Goal: Transaction & Acquisition: Book appointment/travel/reservation

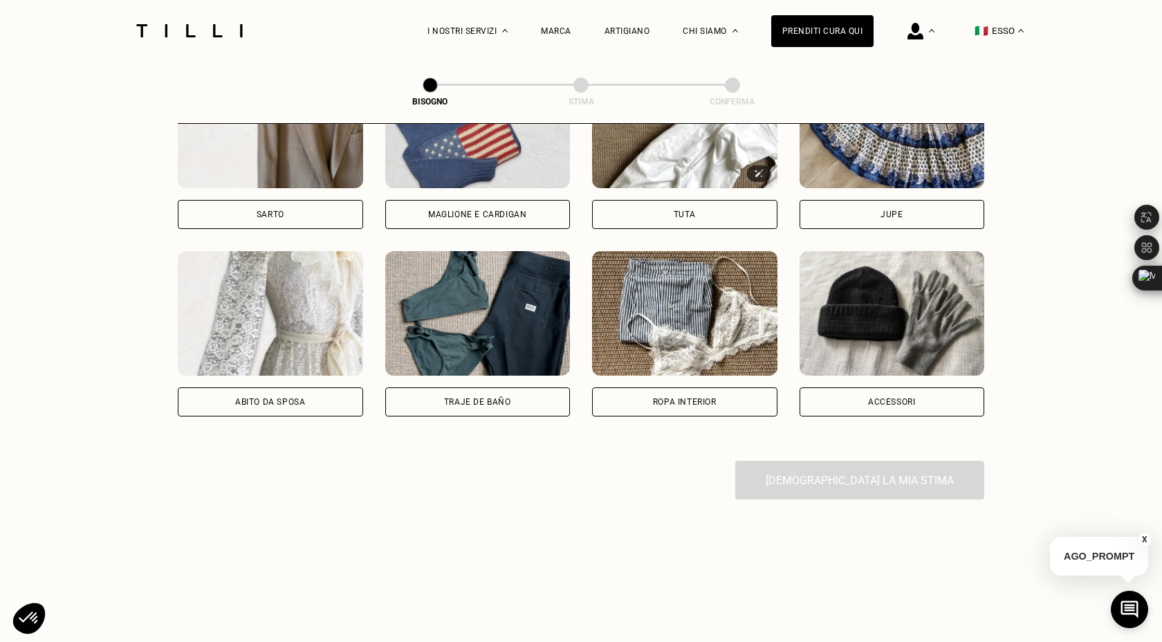
scroll to position [898, 0]
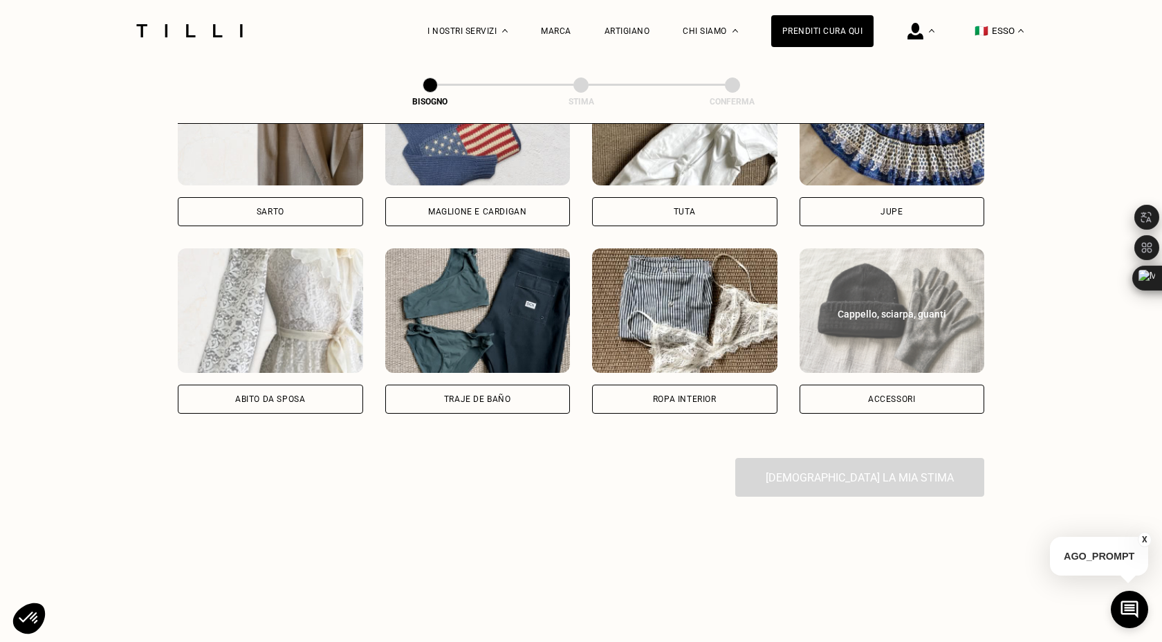
click at [888, 399] on font "Accessori" at bounding box center [891, 399] width 47 height 10
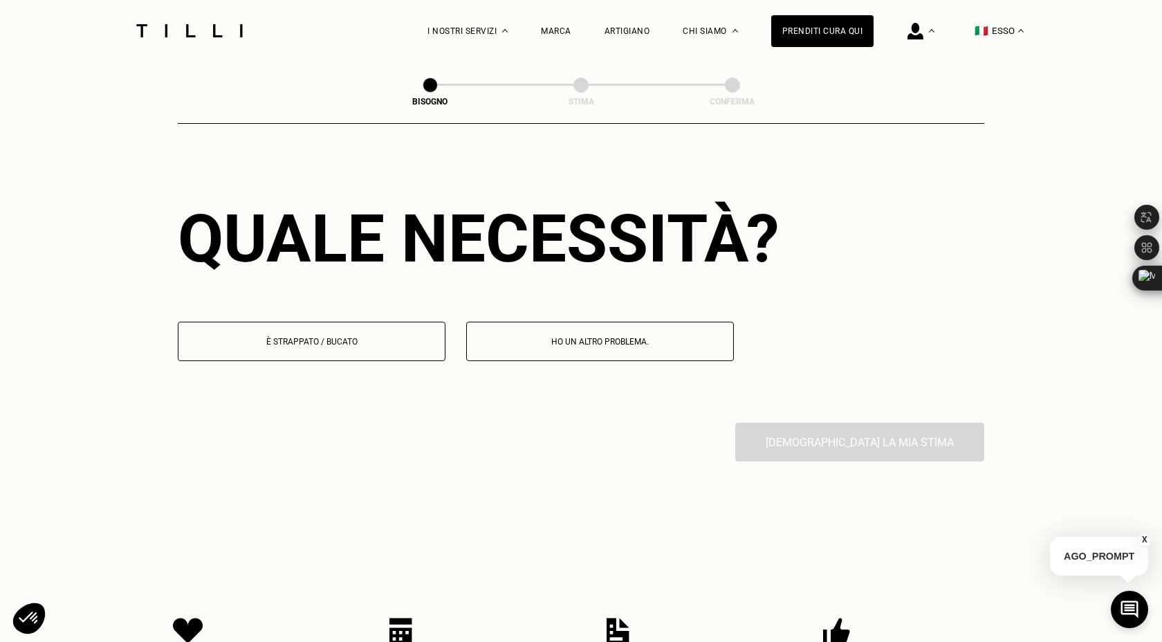
scroll to position [1201, 0]
click at [325, 343] on font "È strappato / bucato" at bounding box center [311, 341] width 91 height 10
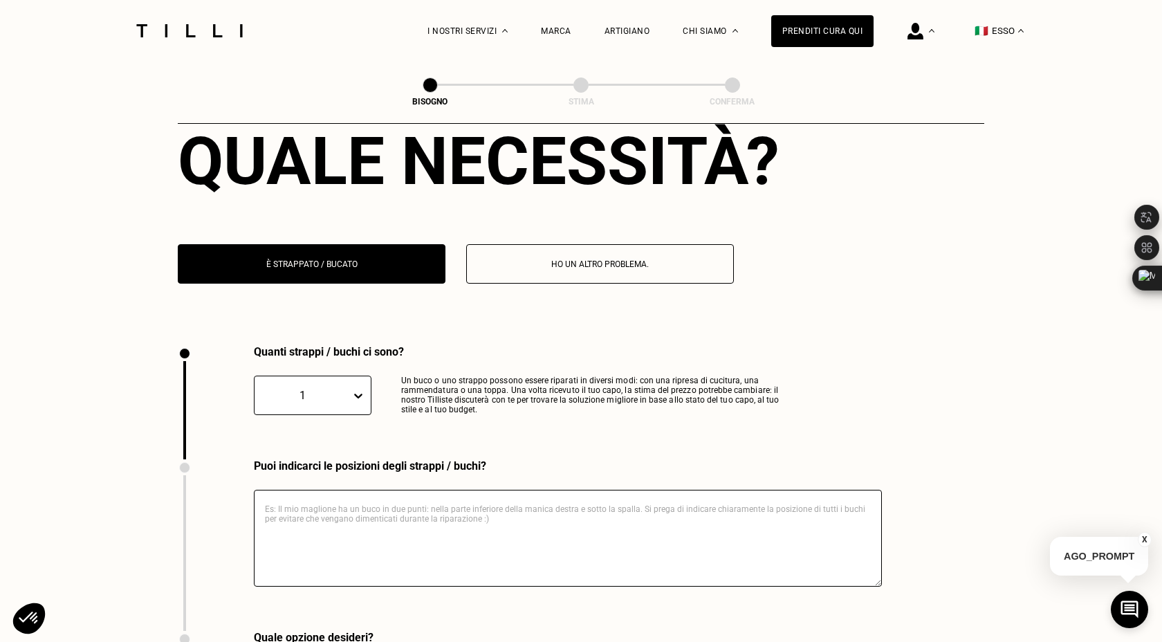
scroll to position [1281, 0]
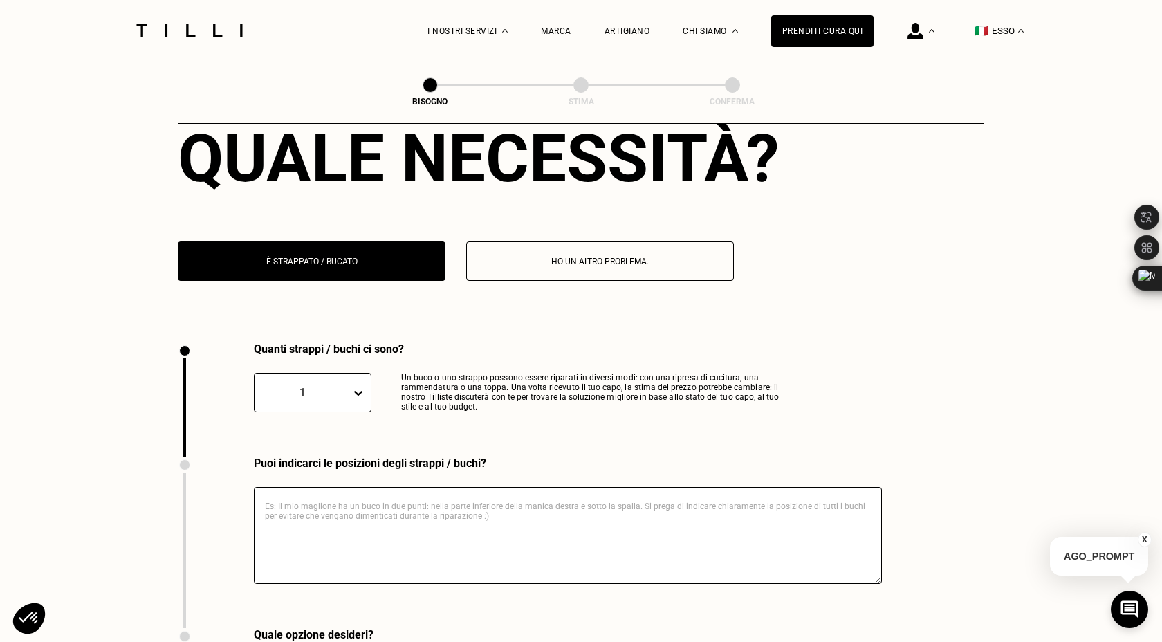
click at [355, 273] on button "È strappato / bucato" at bounding box center [312, 260] width 268 height 39
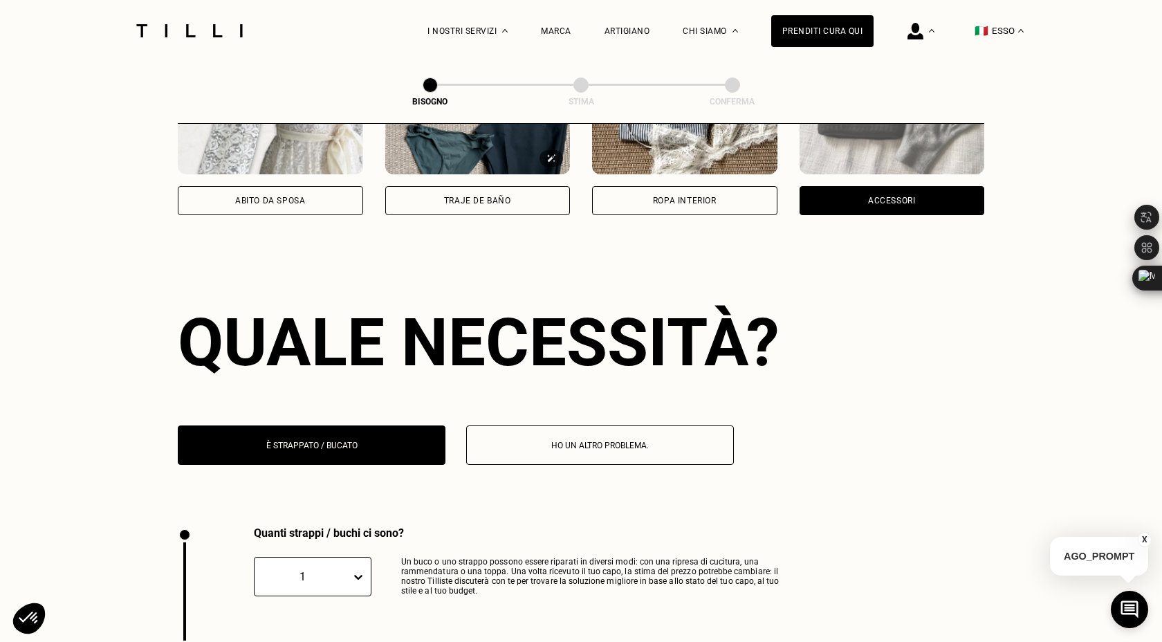
scroll to position [1133, 0]
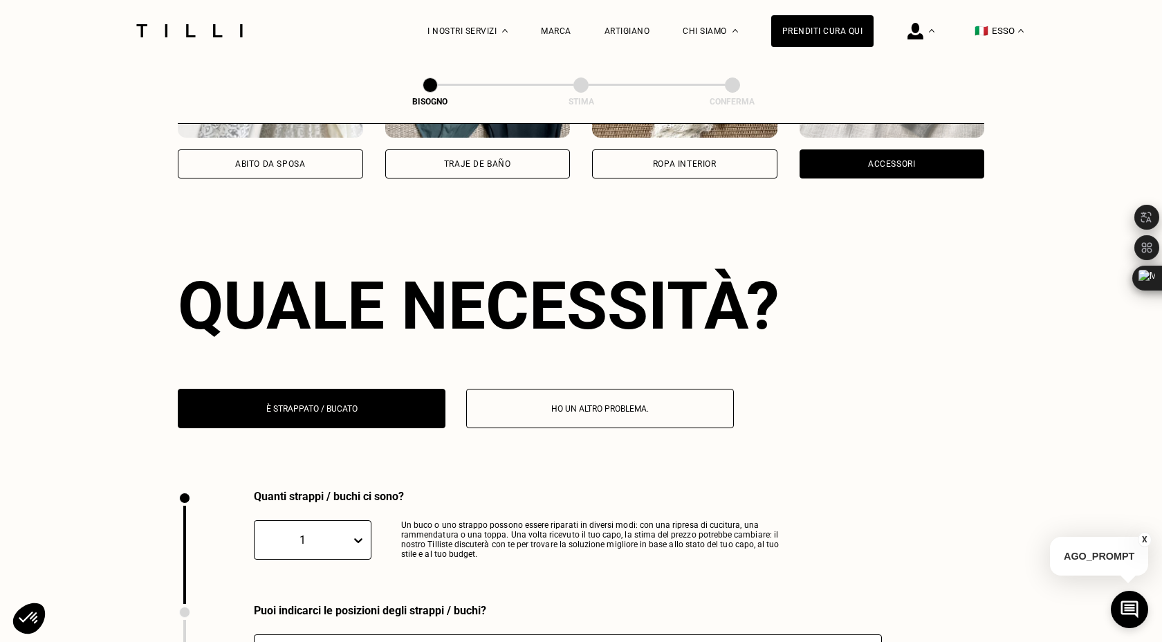
click at [586, 405] on font "Ho un altro problema." at bounding box center [600, 409] width 98 height 10
select select "FR"
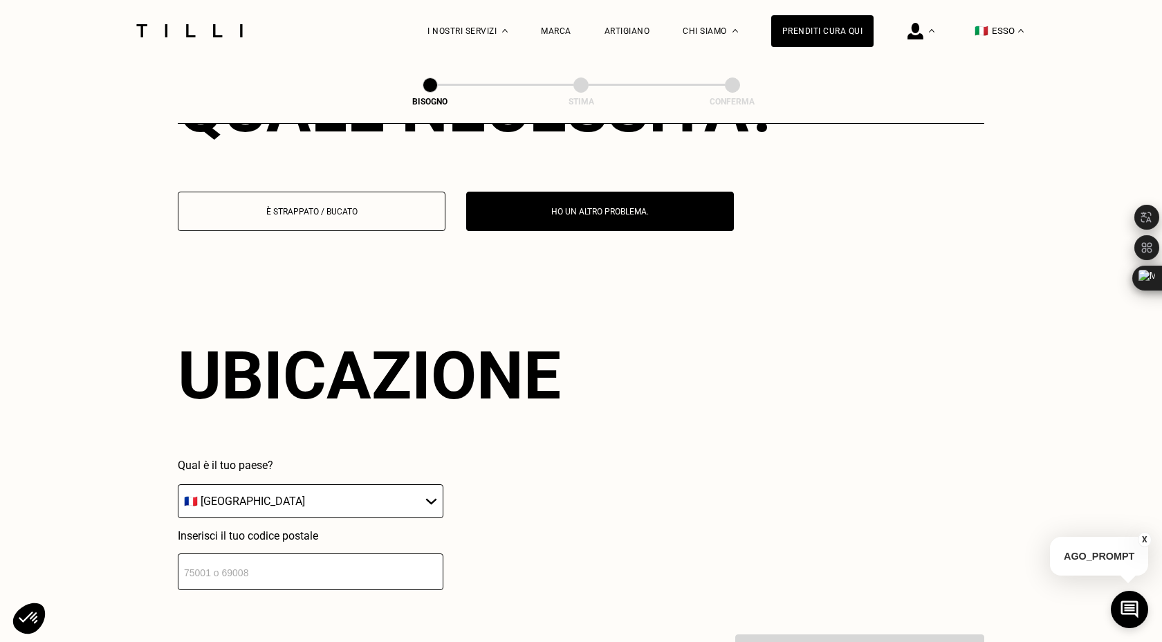
scroll to position [1327, 0]
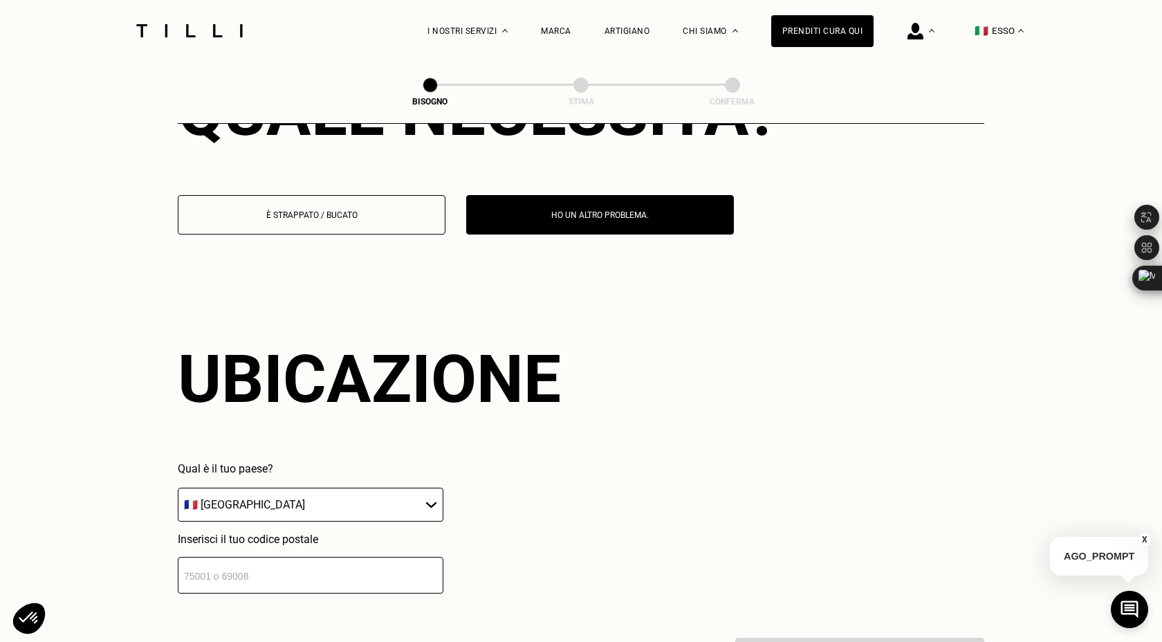
click at [336, 212] on font "È strappato / bucato" at bounding box center [311, 215] width 91 height 10
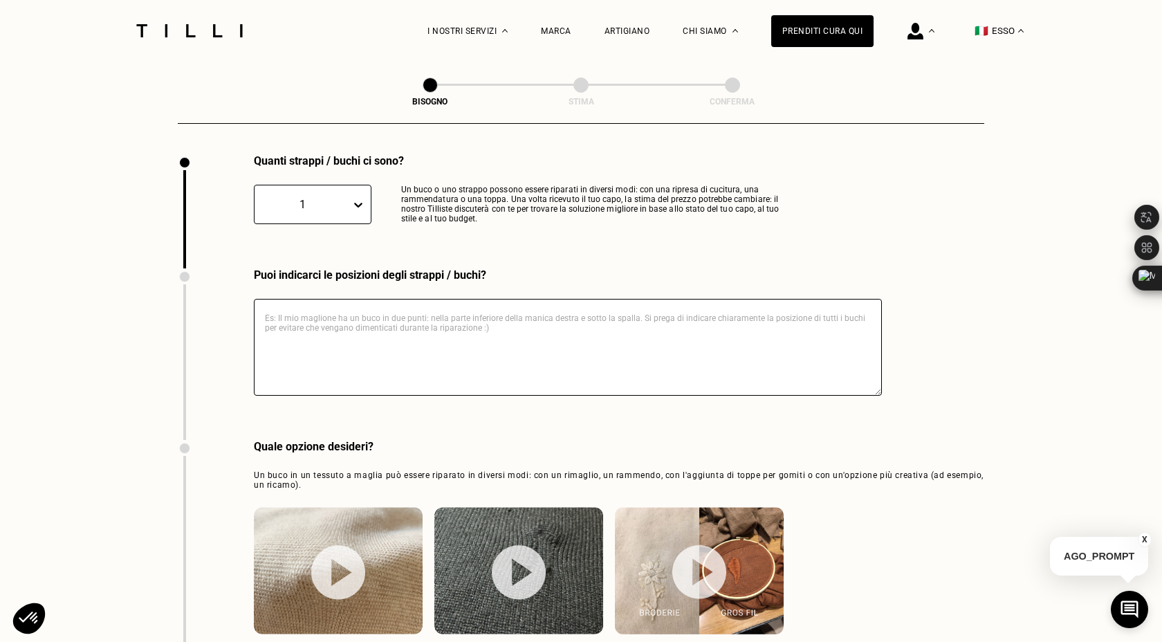
scroll to position [1134, 0]
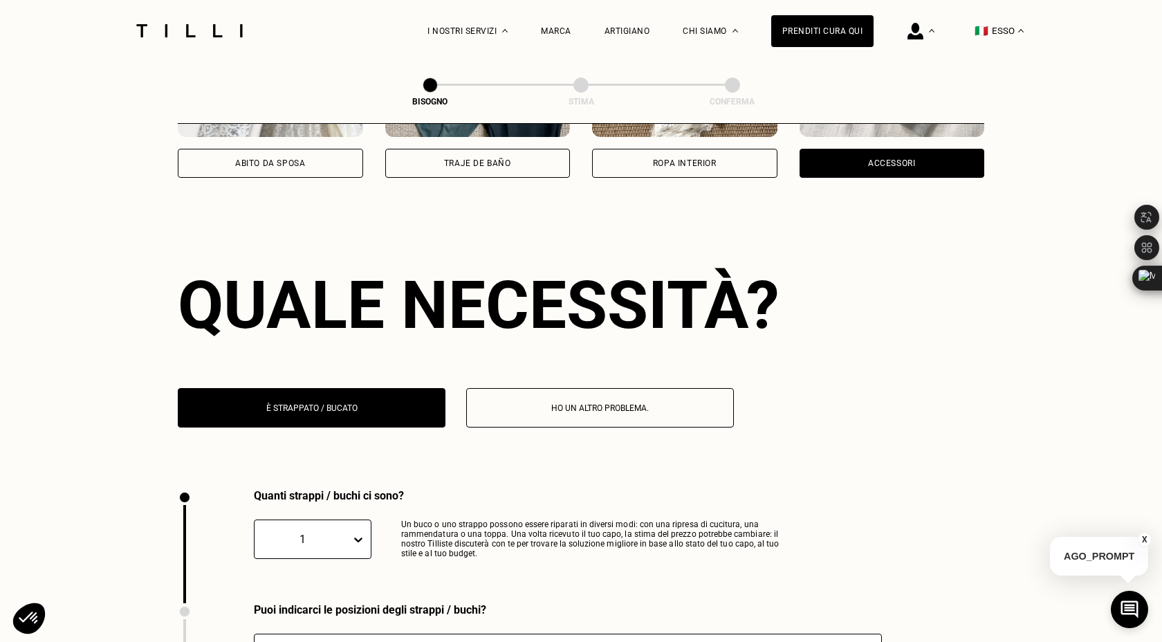
click at [692, 164] on font "Ropa interior" at bounding box center [685, 163] width 64 height 10
select select "FR"
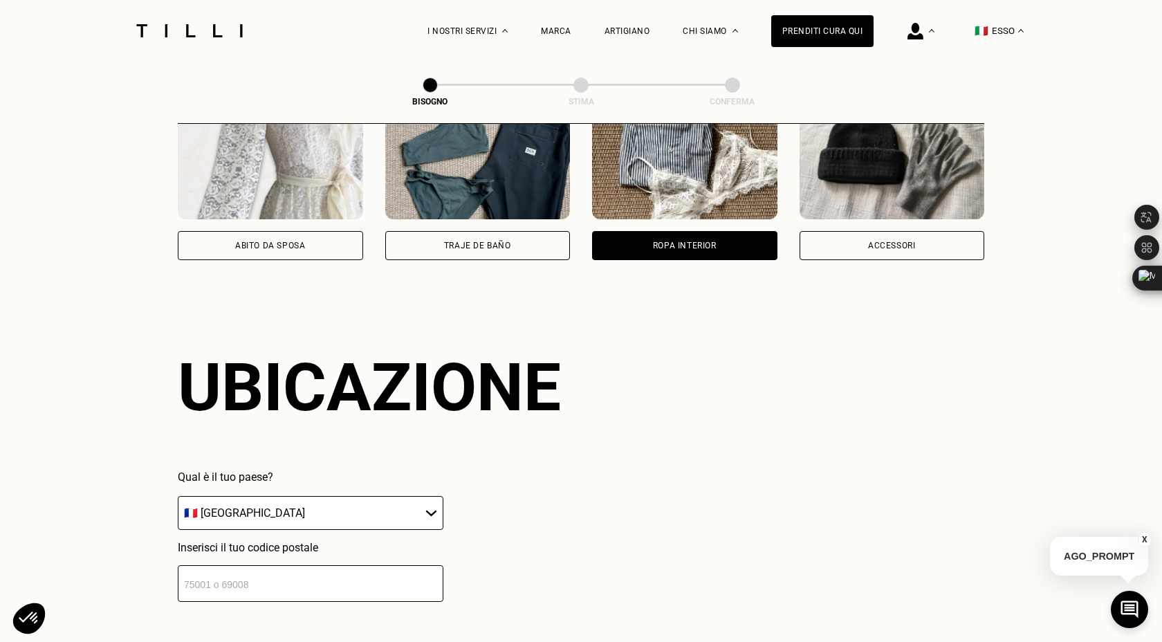
scroll to position [1048, 0]
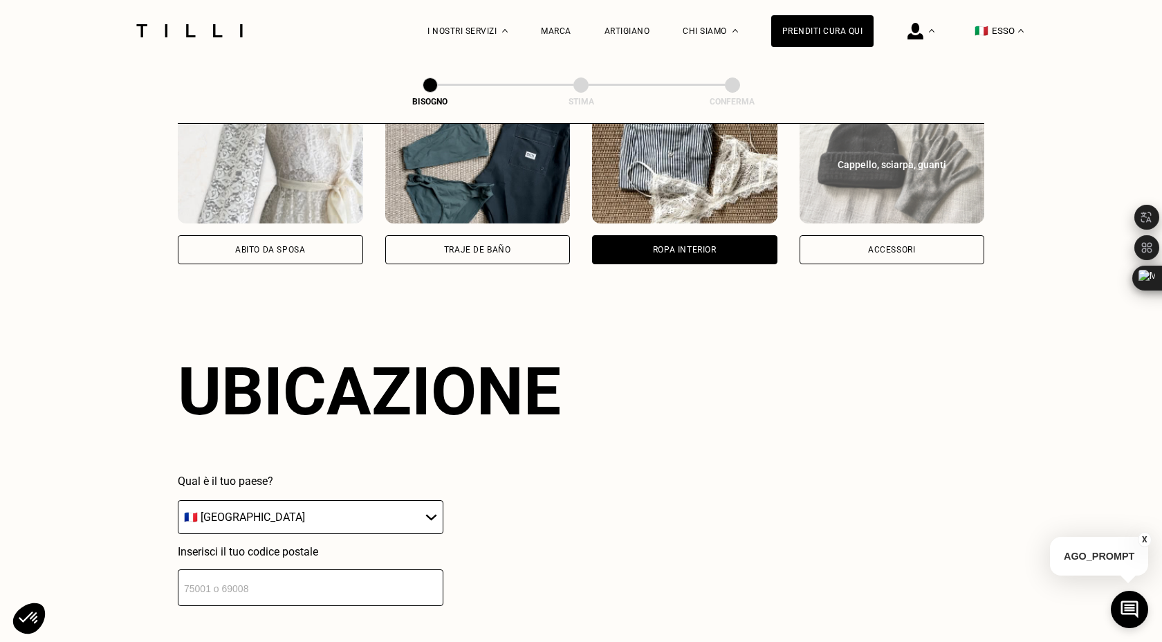
click at [859, 253] on div "Accessori" at bounding box center [892, 249] width 185 height 29
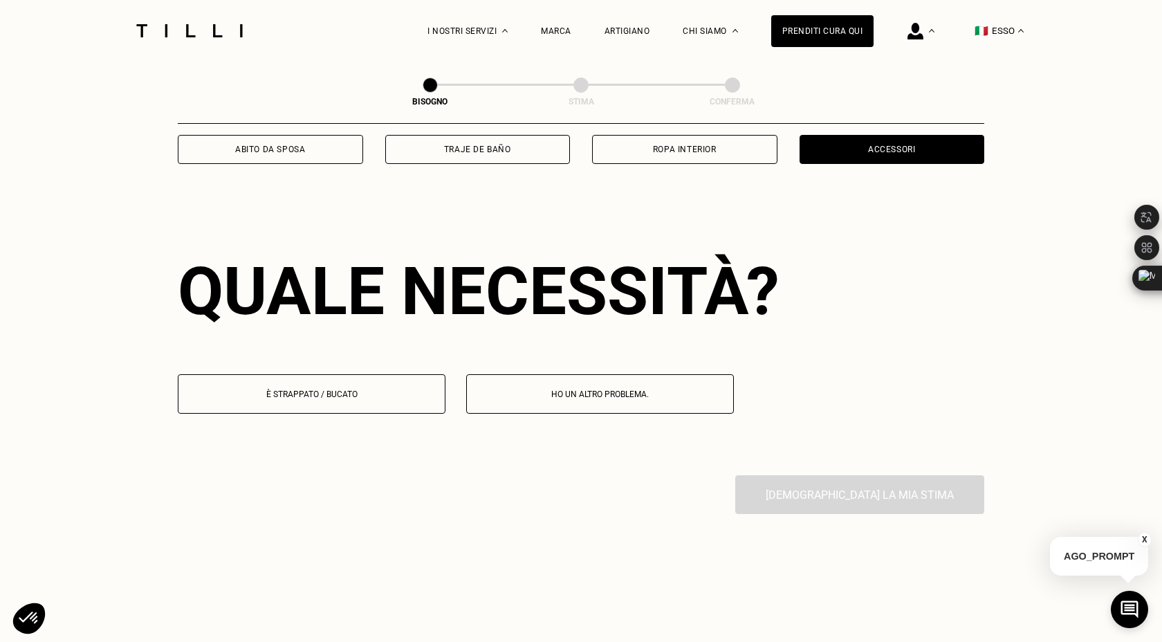
scroll to position [1201, 0]
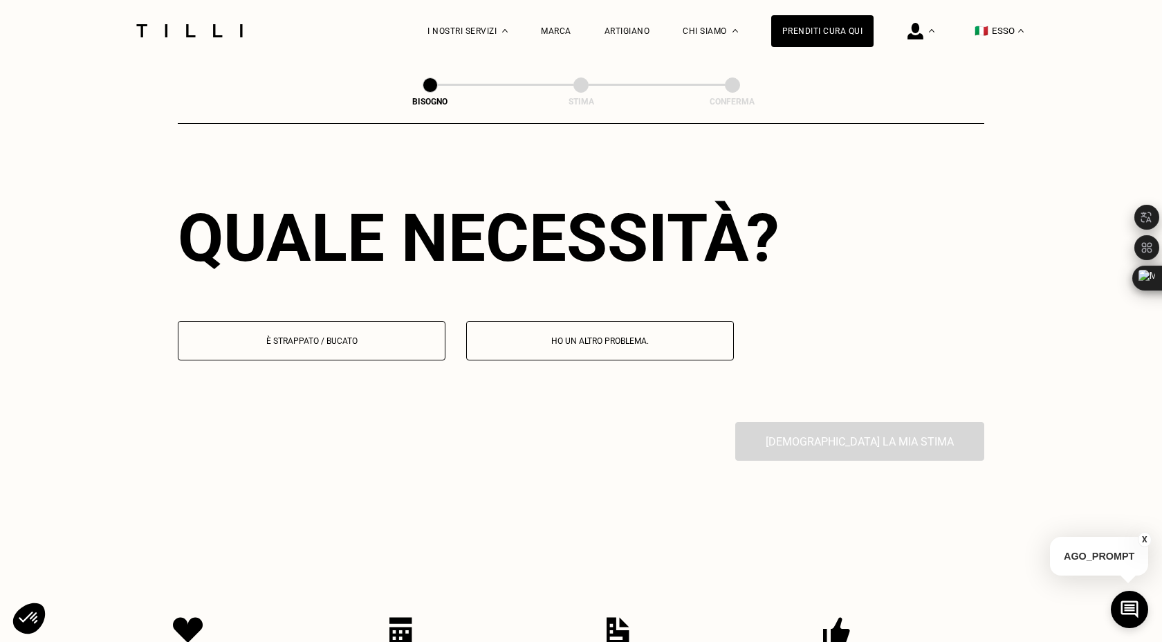
click at [325, 336] on font "È strappato / bucato" at bounding box center [311, 341] width 91 height 10
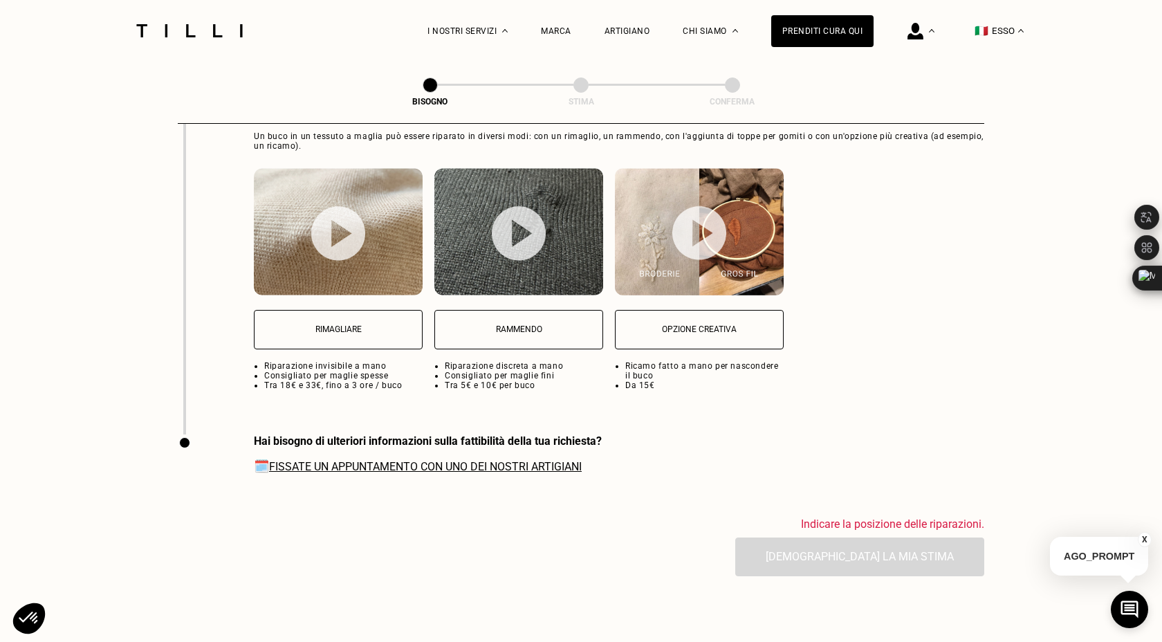
scroll to position [1812, 0]
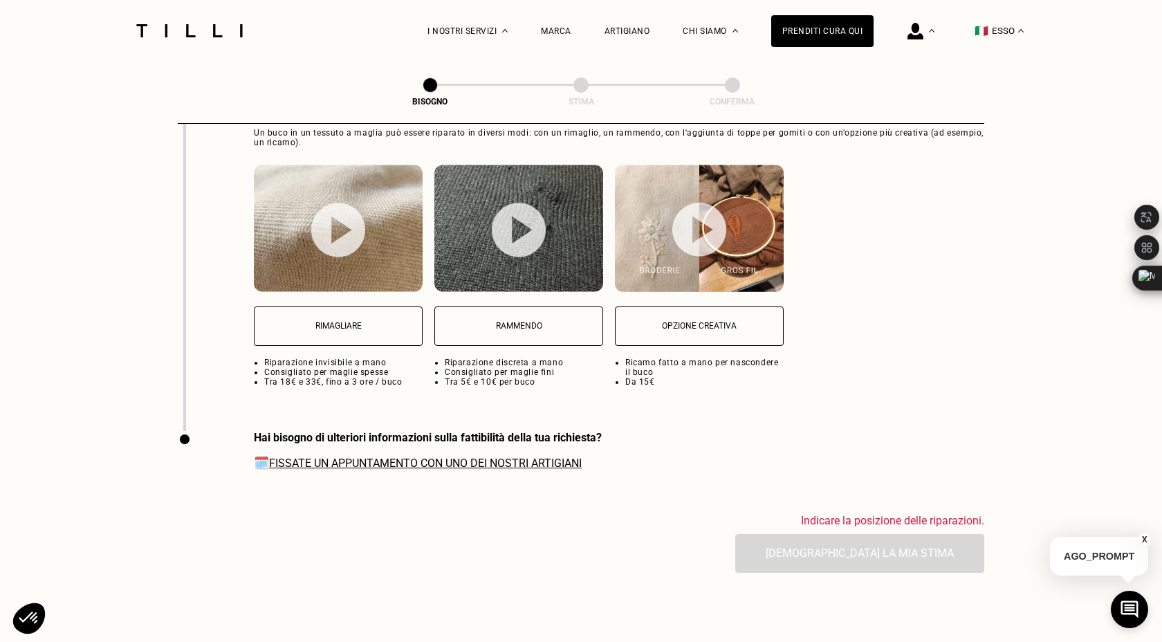
click at [330, 324] on font "Rimagliare" at bounding box center [339, 326] width 46 height 10
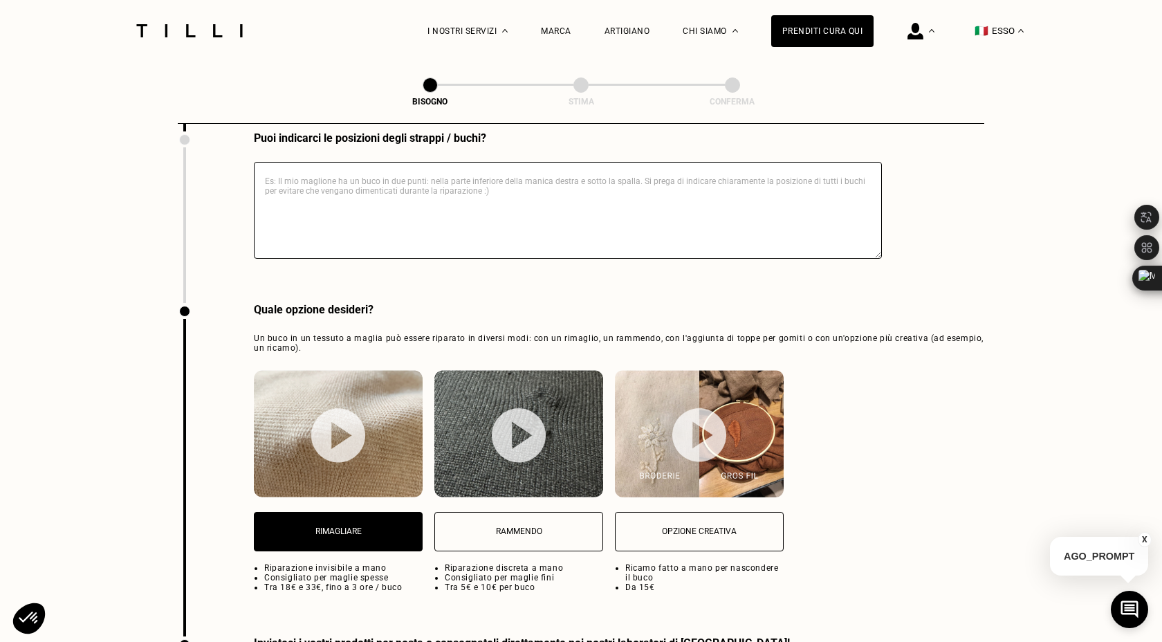
scroll to position [1448, 0]
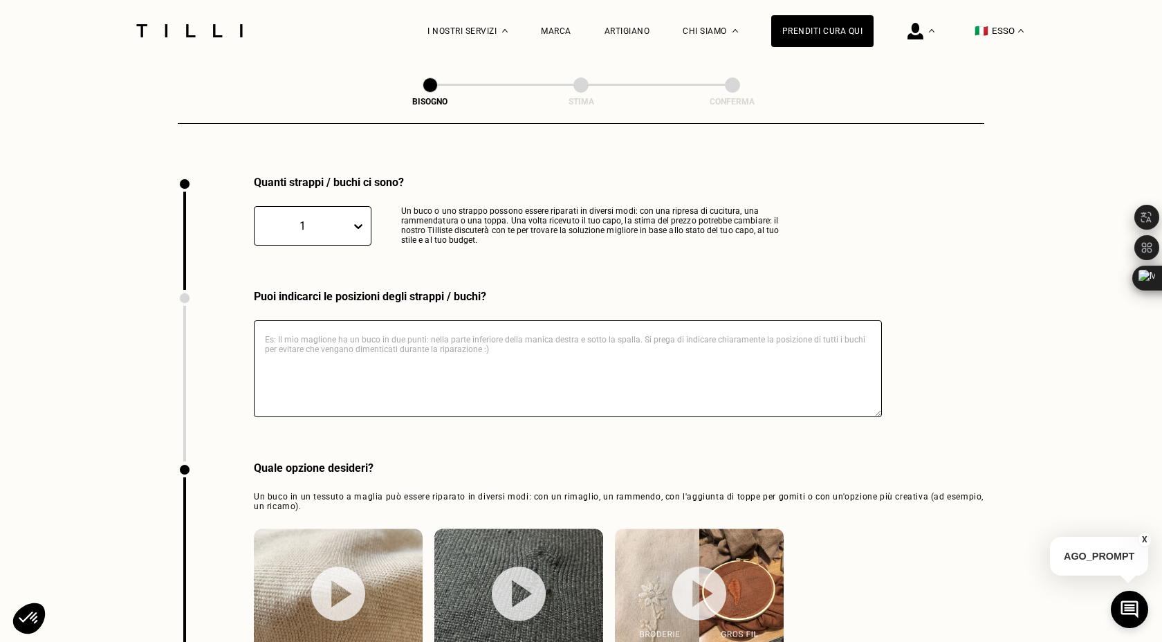
click at [477, 349] on textarea at bounding box center [568, 368] width 628 height 97
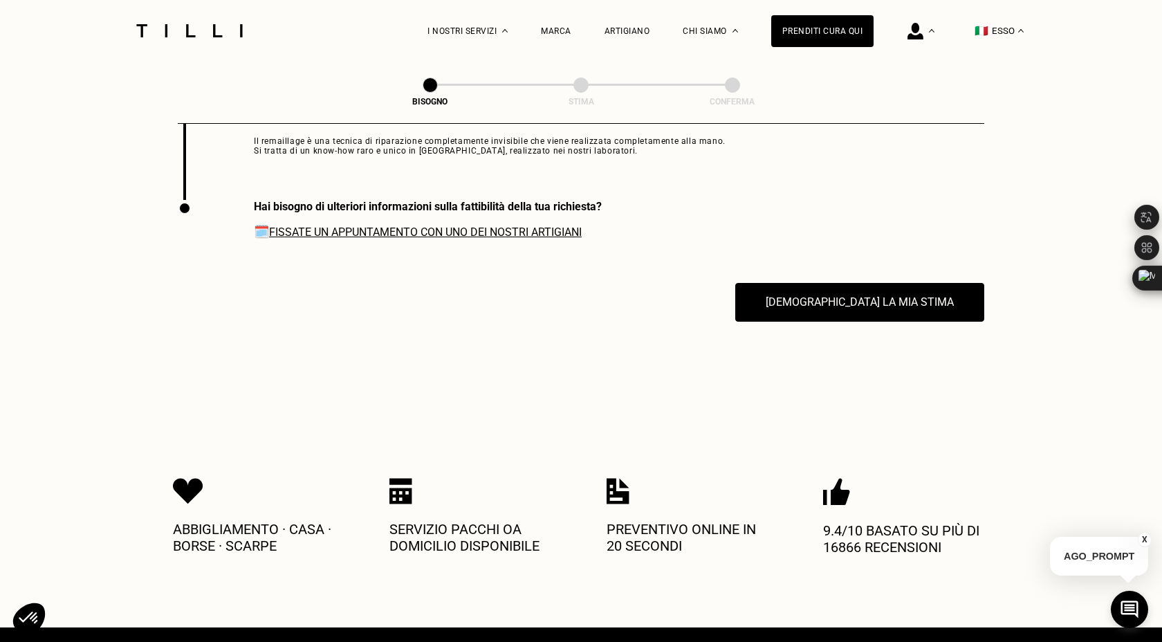
scroll to position [2135, 0]
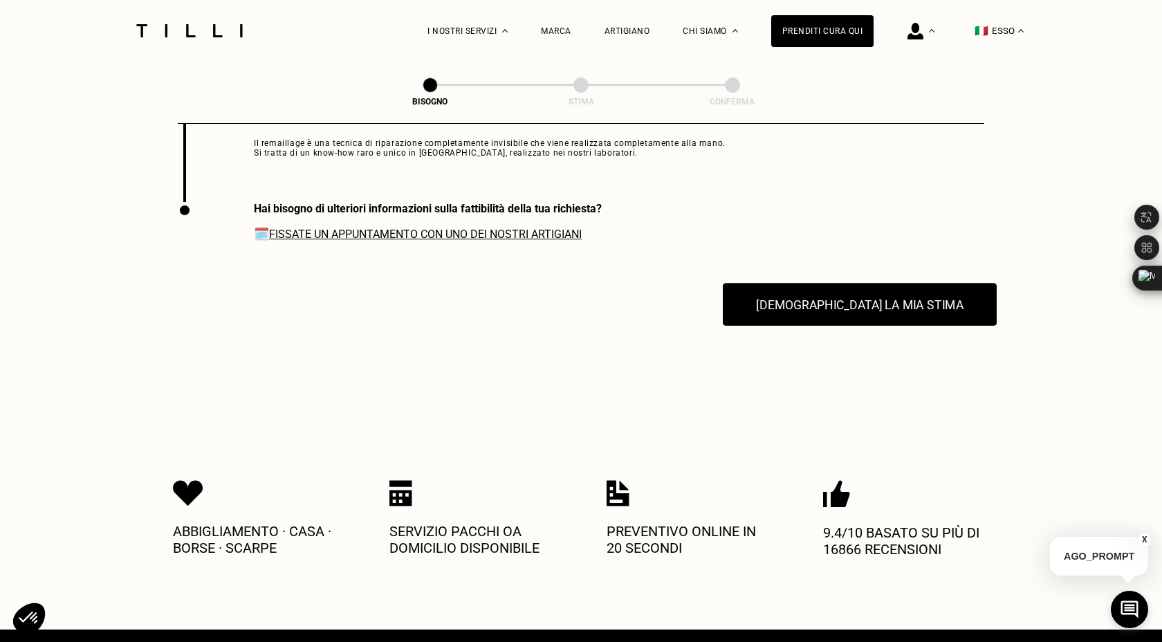
type textarea "IN ALTO"
click at [821, 310] on font "[DEMOGRAPHIC_DATA] la [PERSON_NAME]" at bounding box center [859, 305] width 207 height 15
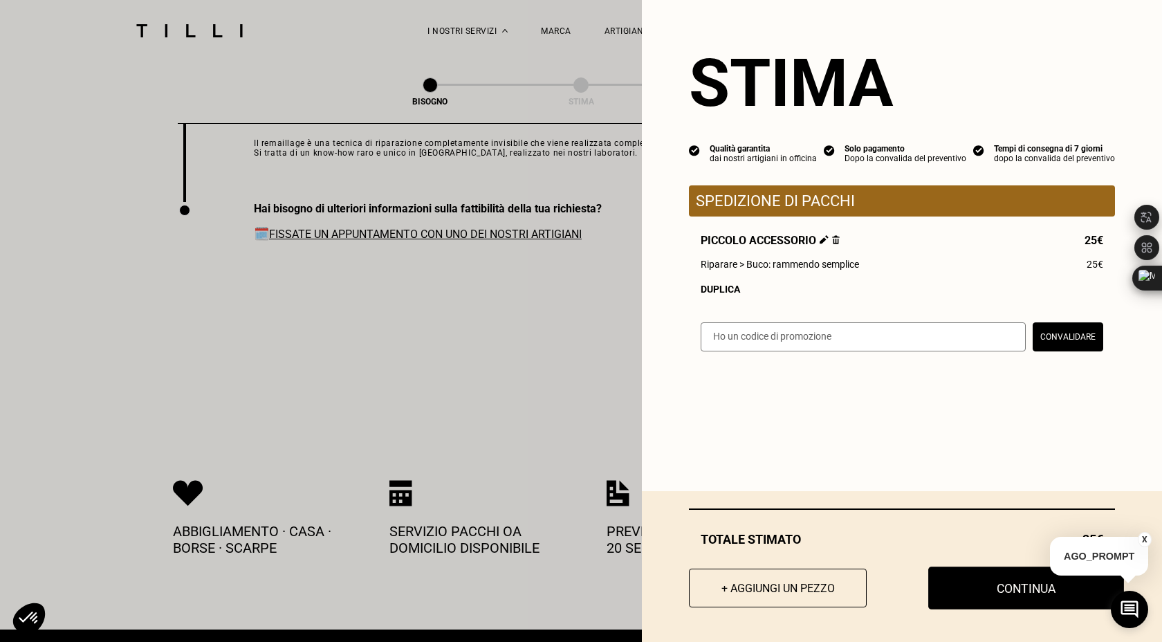
click at [953, 577] on button "Continua" at bounding box center [1027, 588] width 196 height 43
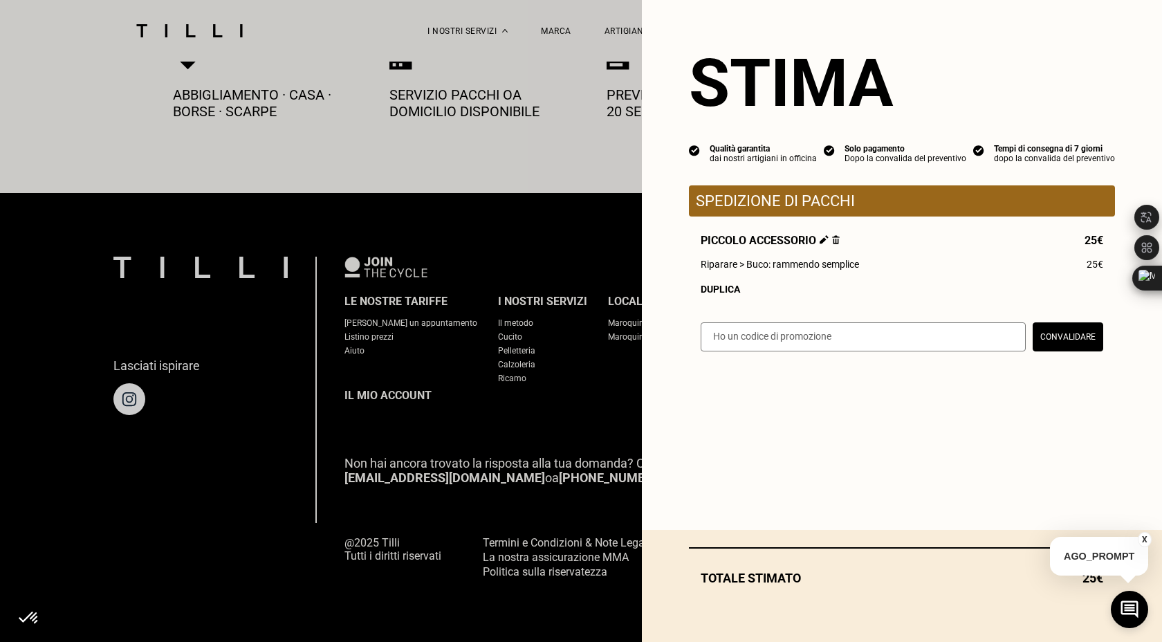
scroll to position [756, 0]
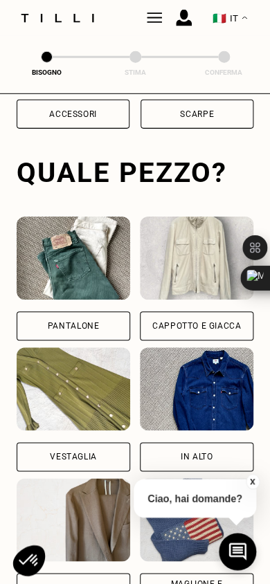
scroll to position [430, 0]
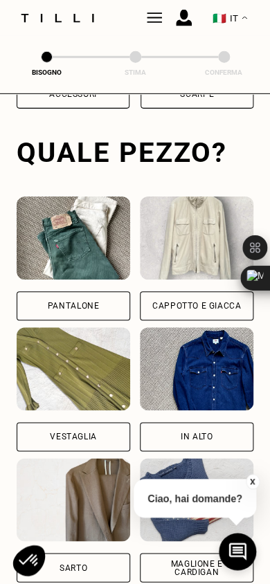
click at [79, 302] on div "Pantalone" at bounding box center [73, 306] width 51 height 8
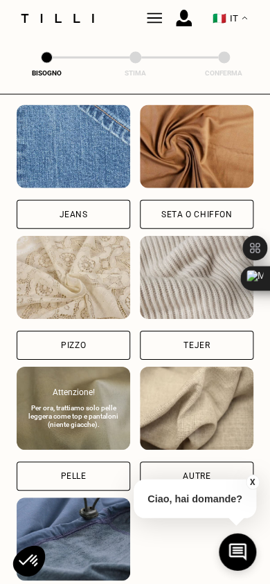
scroll to position [1421, 0]
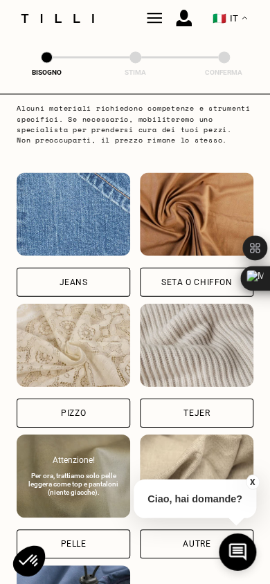
click at [78, 296] on div "Jeans" at bounding box center [73, 281] width 113 height 29
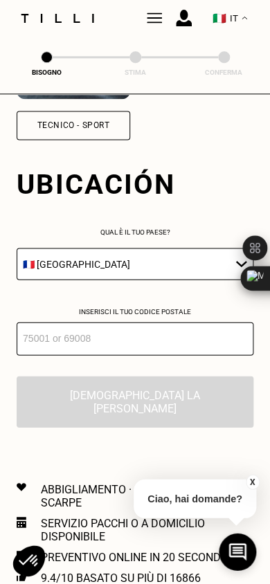
scroll to position [1969, 0]
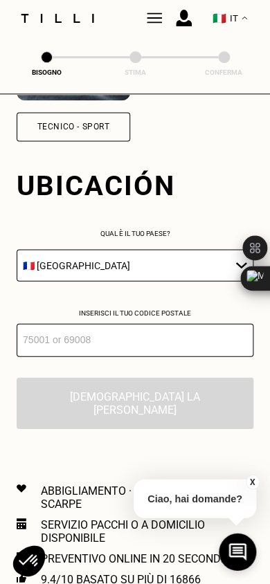
click at [134, 281] on select "🇦🇹 [GEOGRAPHIC_DATA] 🇧🇪 [GEOGRAPHIC_DATA] 🇧🇬 [GEOGRAPHIC_DATA] 🇨🇾 [MEDICAL_DATA…" at bounding box center [135, 265] width 237 height 32
select select "IT"
click at [17, 257] on select "🇦🇹 [GEOGRAPHIC_DATA] 🇧🇪 [GEOGRAPHIC_DATA] 🇧🇬 [GEOGRAPHIC_DATA] 🇨🇾 [MEDICAL_DATA…" at bounding box center [135, 265] width 237 height 32
click at [64, 347] on input "number" at bounding box center [135, 339] width 237 height 33
type input "16154"
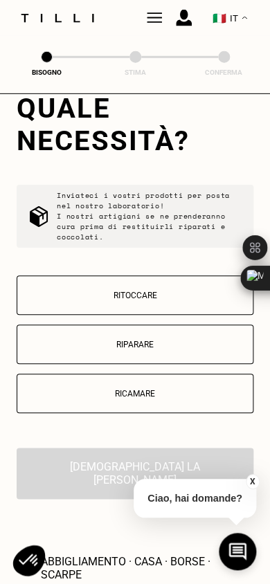
scroll to position [2277, 0]
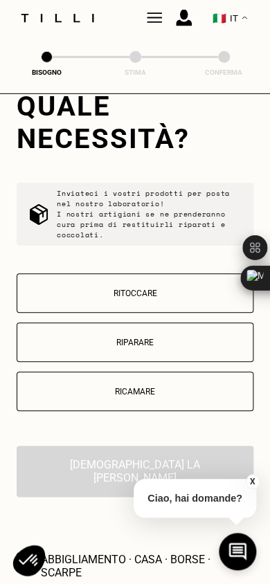
click at [132, 347] on p "Riparare" at bounding box center [134, 343] width 221 height 10
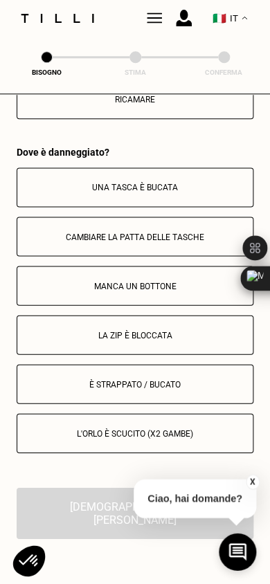
scroll to position [2562, 0]
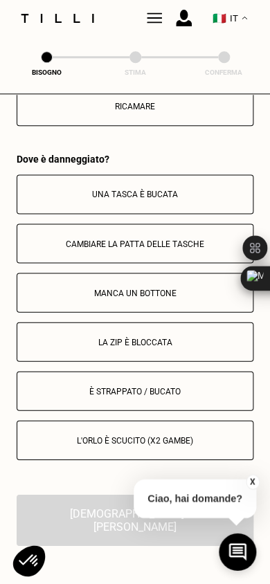
click at [134, 214] on button "Una tasca è bucata" at bounding box center [135, 193] width 237 height 39
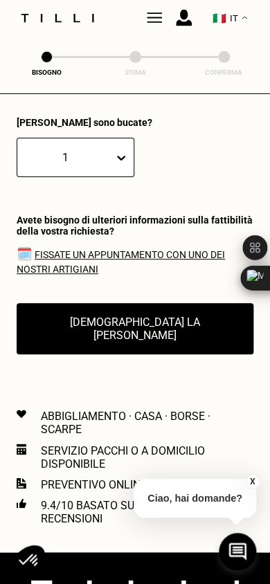
scroll to position [2939, 0]
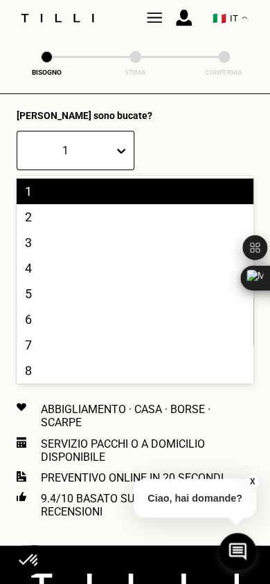
click at [60, 224] on div "2" at bounding box center [135, 217] width 237 height 26
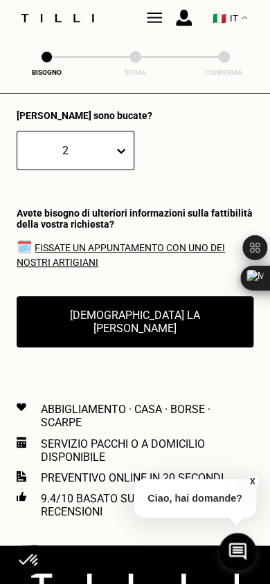
click at [133, 322] on button "[DEMOGRAPHIC_DATA] la [PERSON_NAME]" at bounding box center [135, 321] width 237 height 51
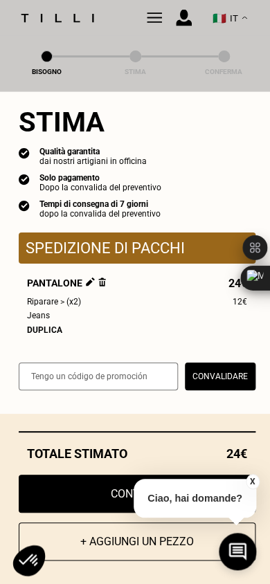
scroll to position [3090, 0]
click at [255, 480] on button "X" at bounding box center [253, 481] width 14 height 15
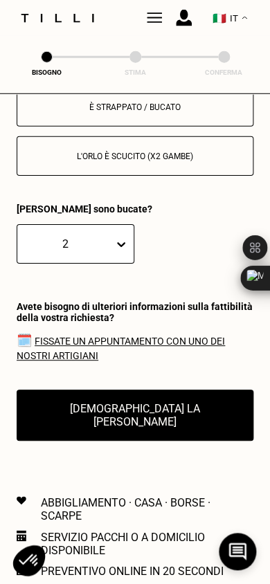
scroll to position [2858, 0]
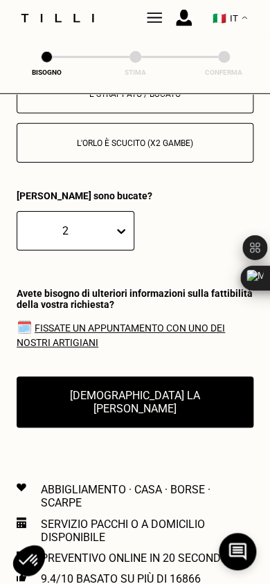
click at [151, 401] on button "[DEMOGRAPHIC_DATA] la [PERSON_NAME]" at bounding box center [135, 401] width 237 height 51
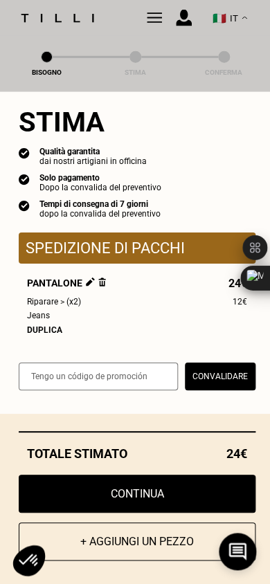
click at [128, 493] on button "Continua" at bounding box center [137, 494] width 237 height 38
select select "IT"
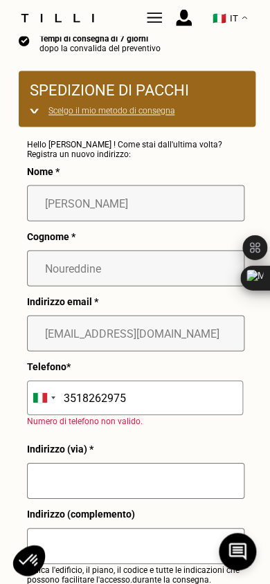
scroll to position [190, 0]
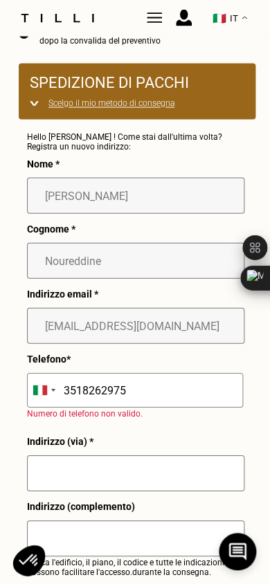
click at [112, 467] on input "text" at bounding box center [135, 473] width 217 height 36
type input "[STREET_ADDRESS][PERSON_NAME][PERSON_NAME]"
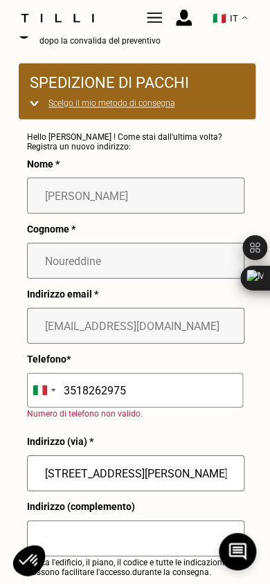
type input "[GEOGRAPHIC_DATA]"
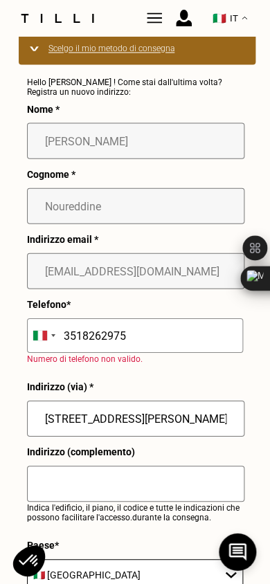
scroll to position [236, 0]
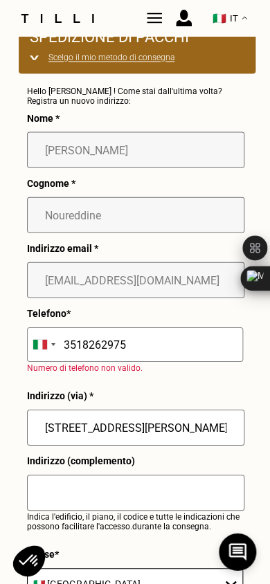
click at [134, 345] on input "3518262975" at bounding box center [135, 344] width 216 height 35
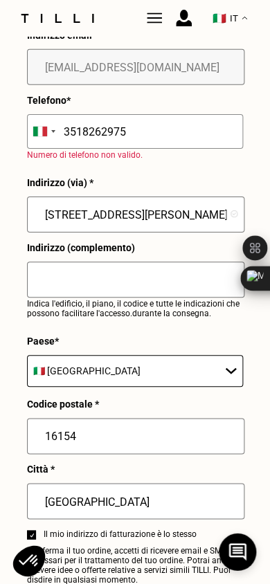
scroll to position [257, 0]
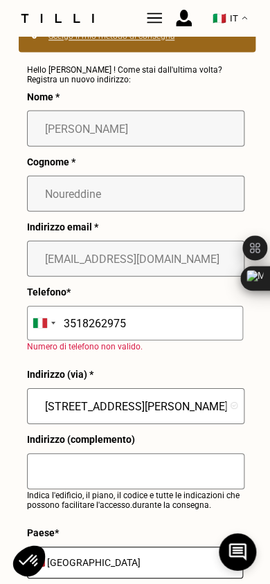
click at [133, 362] on div "Numero di telefono non valido." at bounding box center [96, 360] width 138 height 17
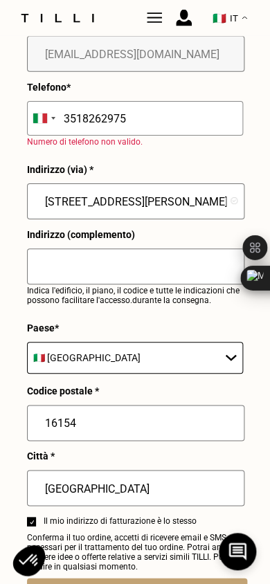
scroll to position [482, 0]
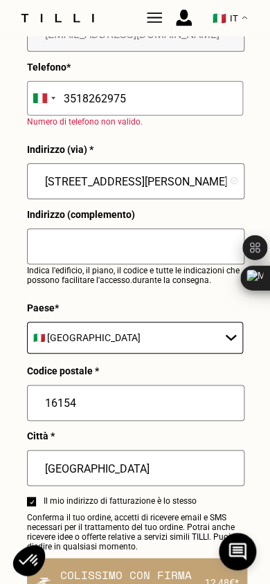
click at [166, 110] on input "3518262975" at bounding box center [135, 98] width 216 height 35
click at [138, 244] on input "text" at bounding box center [135, 246] width 217 height 36
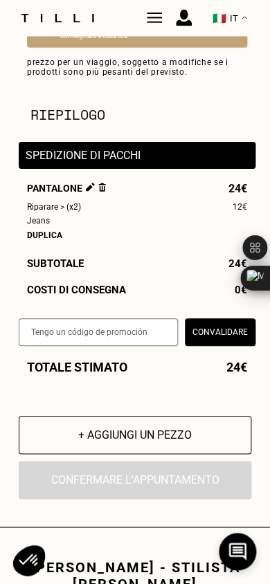
scroll to position [1057, 0]
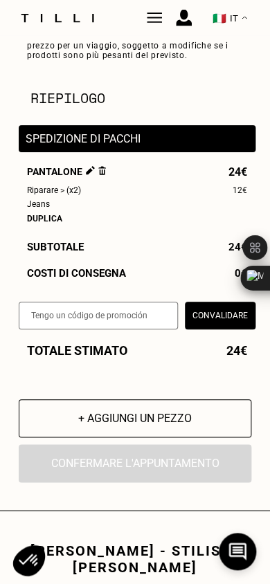
click at [137, 424] on button "+ Aggiungi un pezzo" at bounding box center [135, 418] width 232 height 38
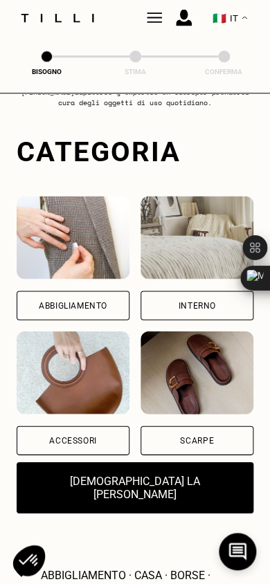
scroll to position [84, 0]
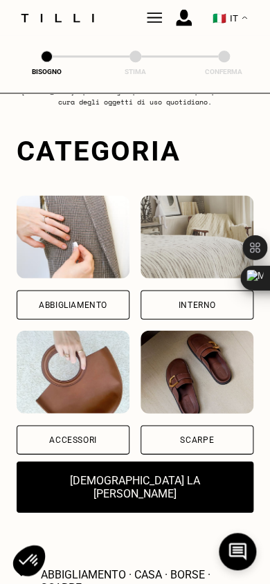
click at [144, 485] on button "[DEMOGRAPHIC_DATA] la [PERSON_NAME]" at bounding box center [135, 487] width 237 height 51
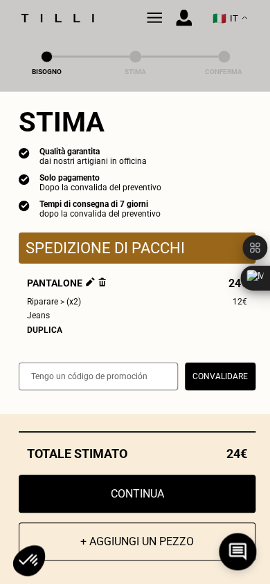
scroll to position [225, 0]
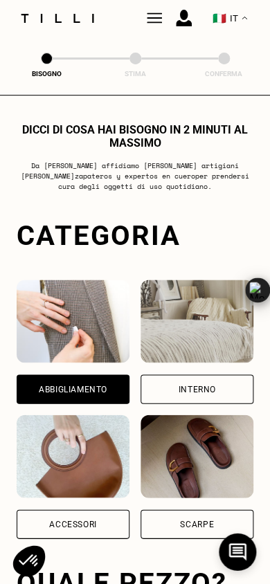
click at [193, 385] on div "Interno" at bounding box center [196, 389] width 37 height 8
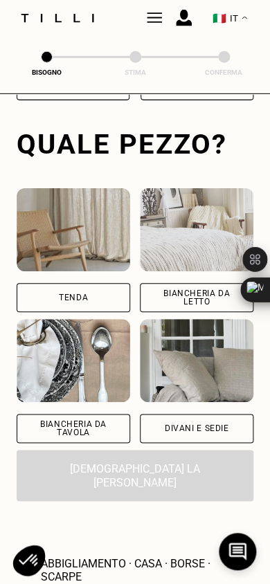
scroll to position [447, 0]
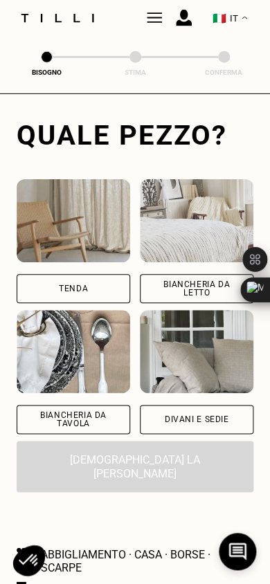
click at [69, 282] on div "Tenda" at bounding box center [73, 288] width 113 height 29
select select "IT"
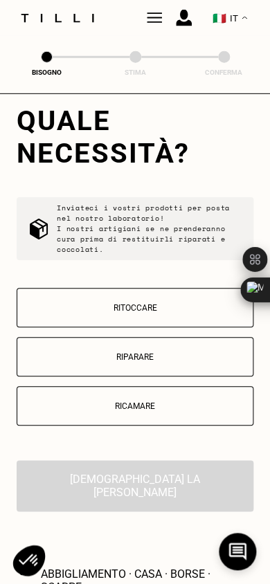
scroll to position [1039, 0]
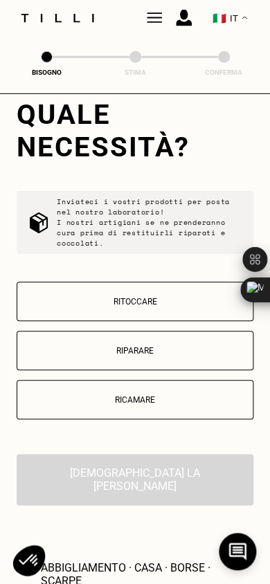
click at [144, 349] on p "Riparare" at bounding box center [134, 351] width 221 height 10
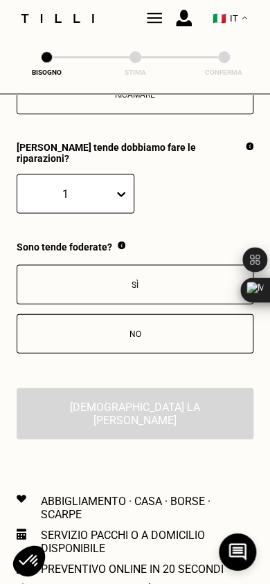
scroll to position [1338, 0]
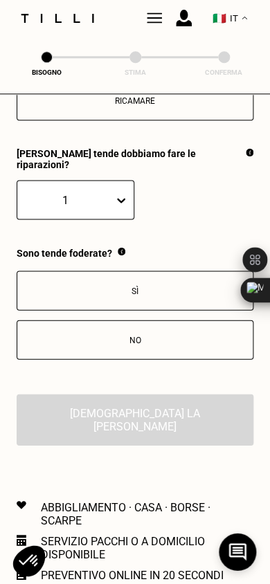
click at [137, 286] on div "Sì" at bounding box center [134, 291] width 221 height 10
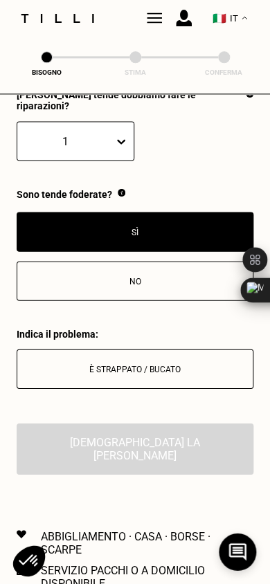
scroll to position [1392, 0]
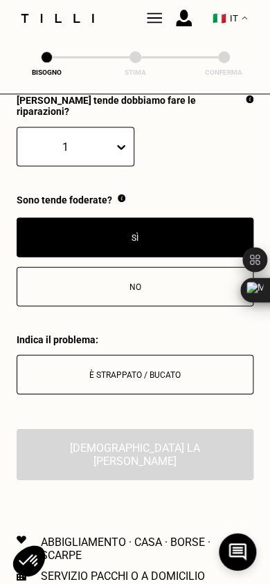
click at [136, 370] on div "È strappato / bucato" at bounding box center [134, 375] width 221 height 10
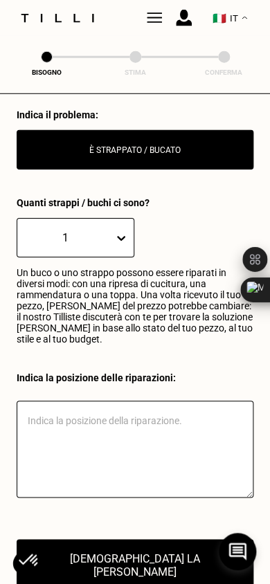
scroll to position [1618, 0]
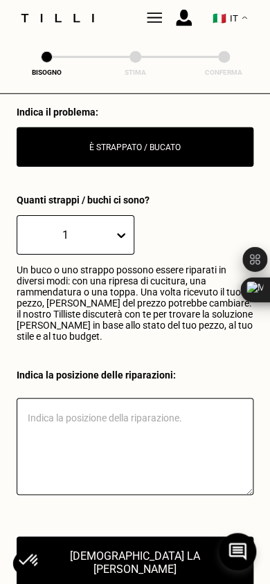
click at [109, 411] on textarea at bounding box center [135, 446] width 237 height 97
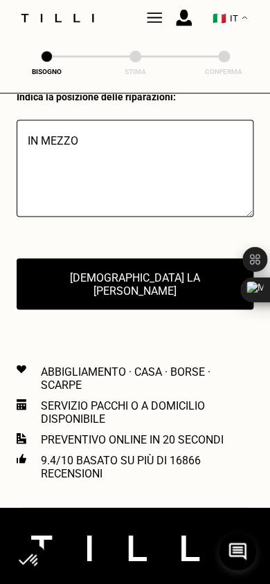
scroll to position [1928, 0]
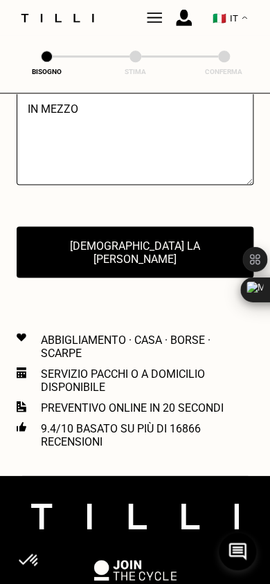
type textarea "IN MEZZO"
click at [146, 235] on button "[DEMOGRAPHIC_DATA] la [PERSON_NAME]" at bounding box center [135, 252] width 237 height 51
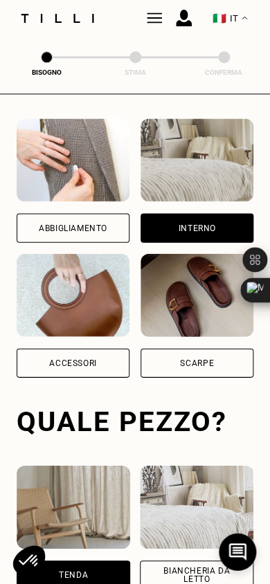
scroll to position [0, 0]
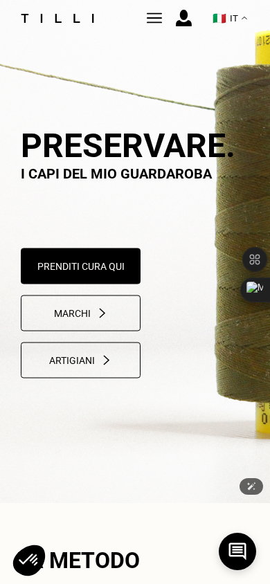
click at [83, 313] on div "Marchi" at bounding box center [81, 312] width 54 height 11
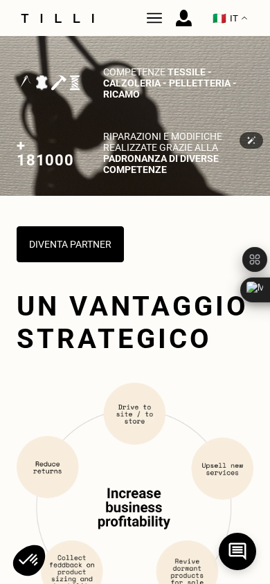
scroll to position [2665, 0]
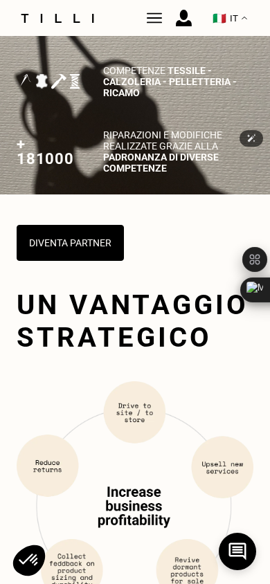
click at [246, 560] on icon at bounding box center [237, 551] width 17 height 17
click at [30, 563] on icon at bounding box center [29, 560] width 32 height 30
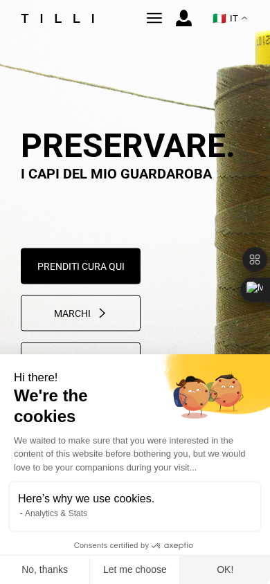
click at [235, 571] on button "OK!" at bounding box center [225, 570] width 90 height 29
checkbox input "true"
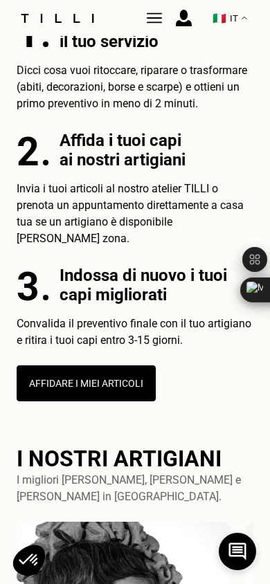
scroll to position [591, 0]
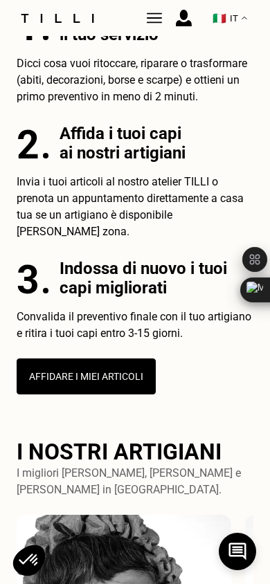
click at [92, 358] on button "Affidare i miei articoli" at bounding box center [86, 376] width 139 height 36
select select "IT"
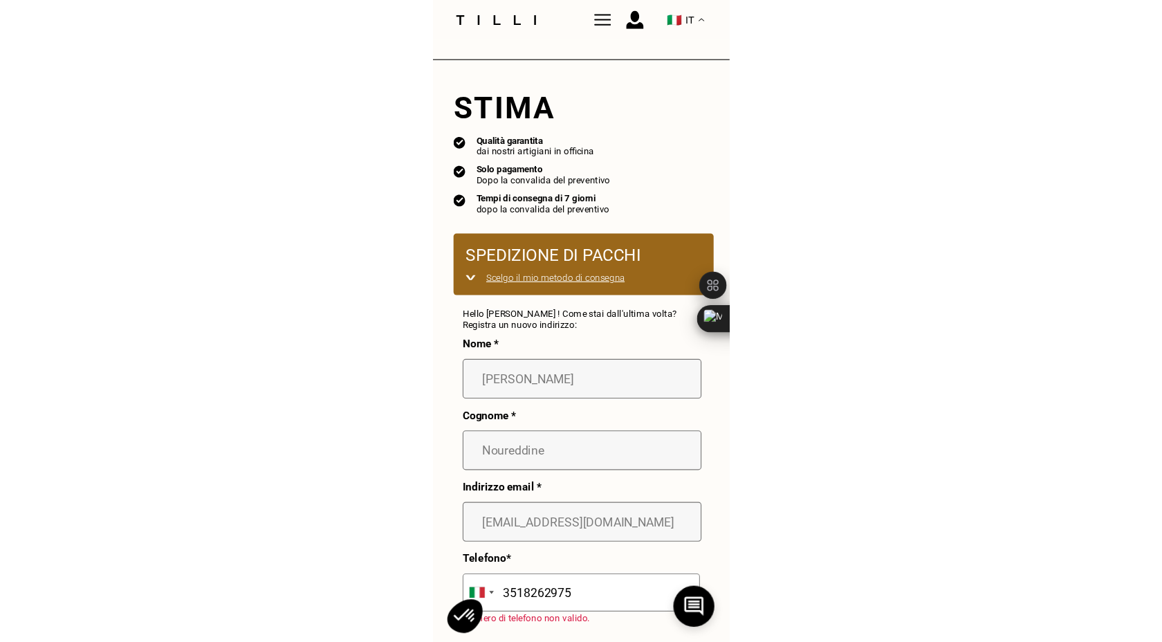
scroll to position [45, 0]
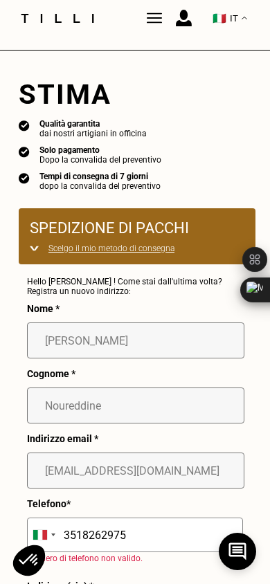
select select "IT"
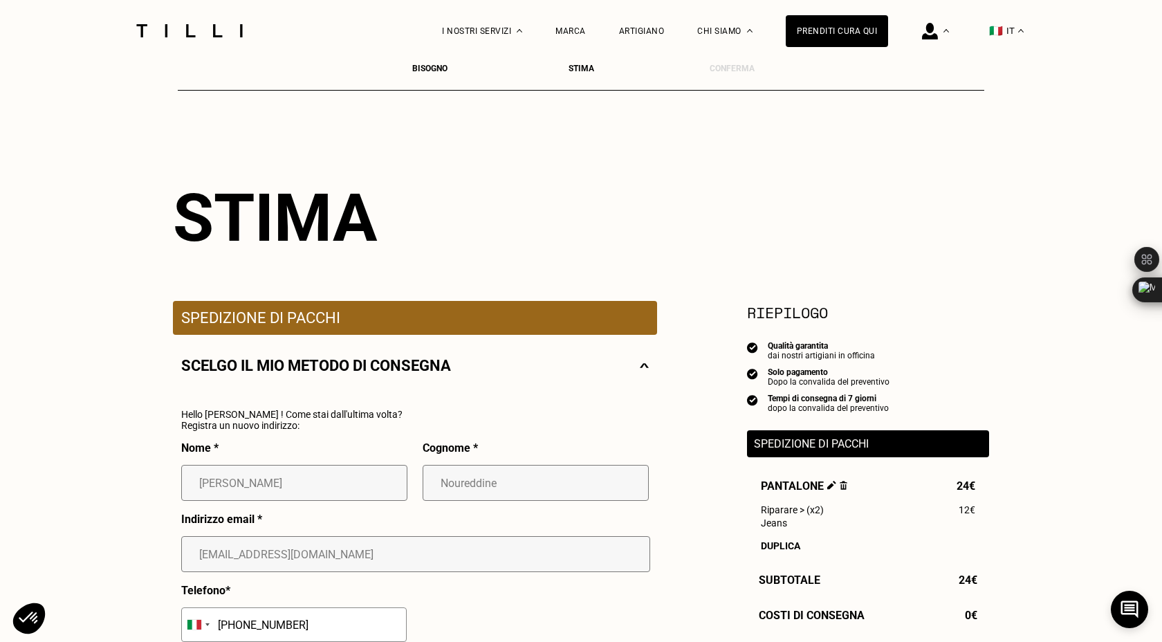
scroll to position [0, 0]
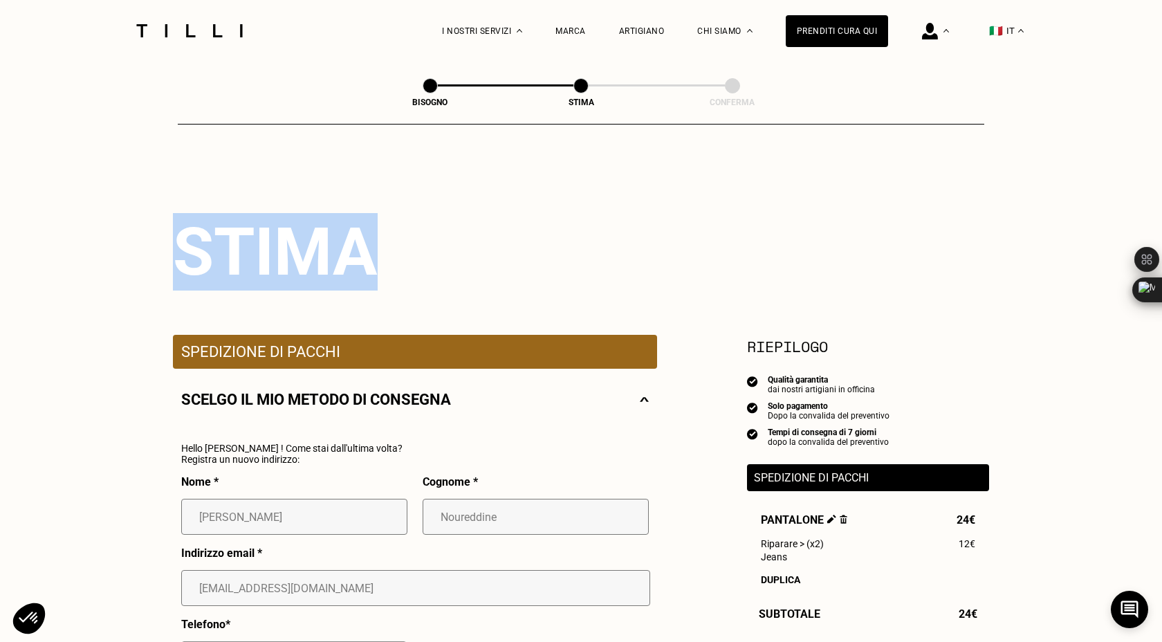
drag, startPoint x: 176, startPoint y: 245, endPoint x: 488, endPoint y: 248, distance: 311.4
click at [488, 248] on div "Stima" at bounding box center [581, 251] width 817 height 77
click at [729, 221] on div "Stima" at bounding box center [581, 251] width 817 height 77
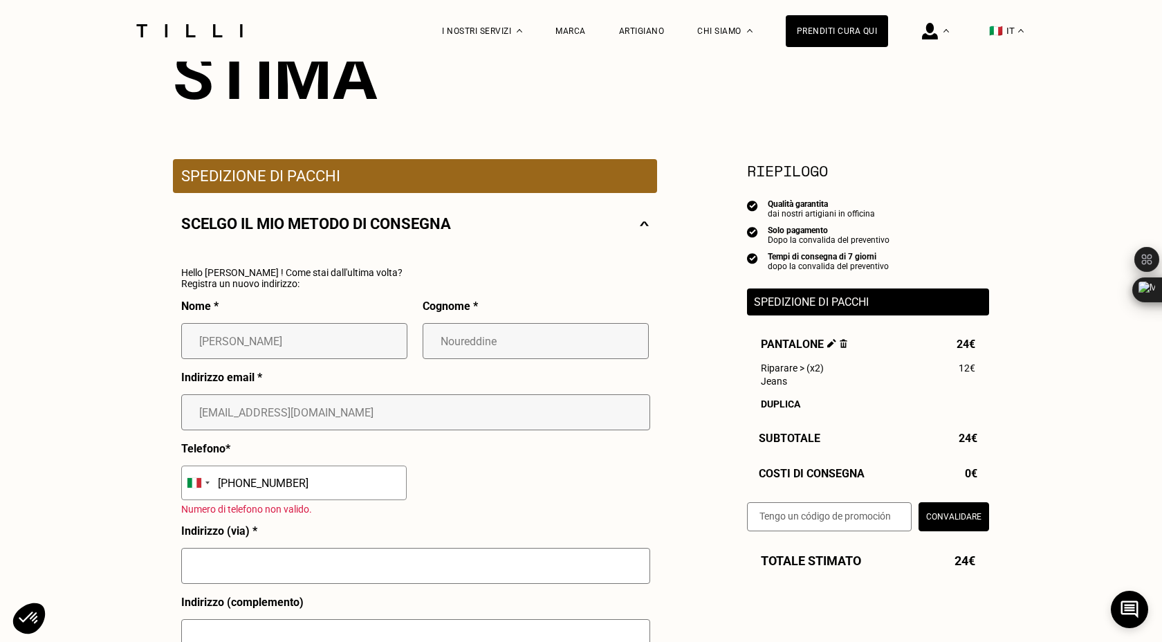
scroll to position [179, 0]
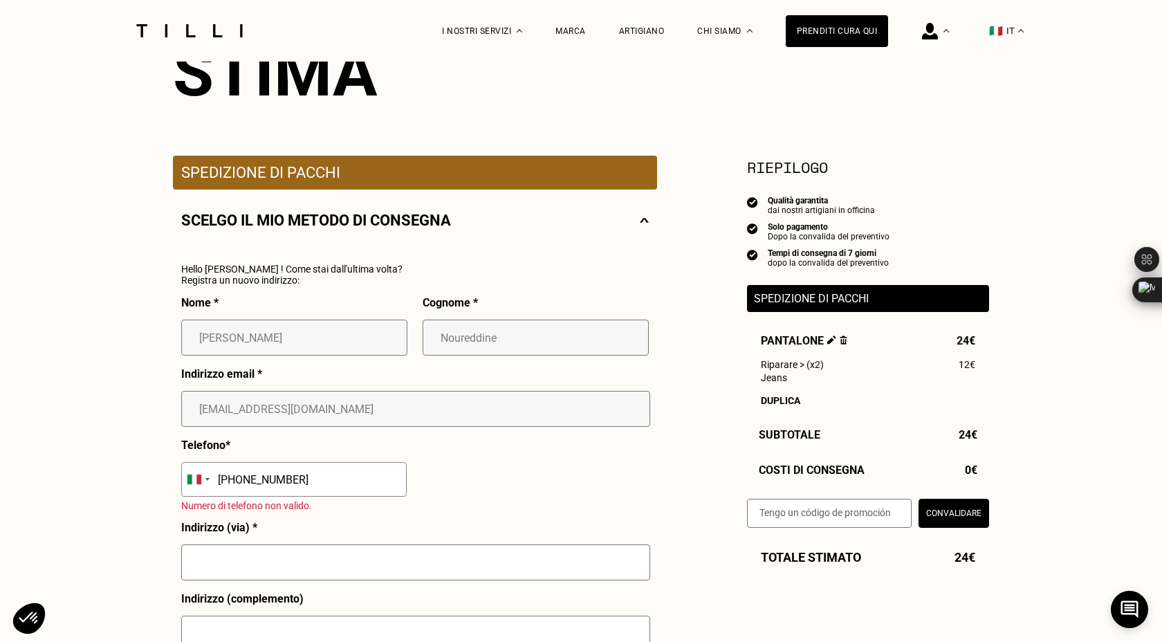
click at [644, 222] on img at bounding box center [644, 220] width 9 height 17
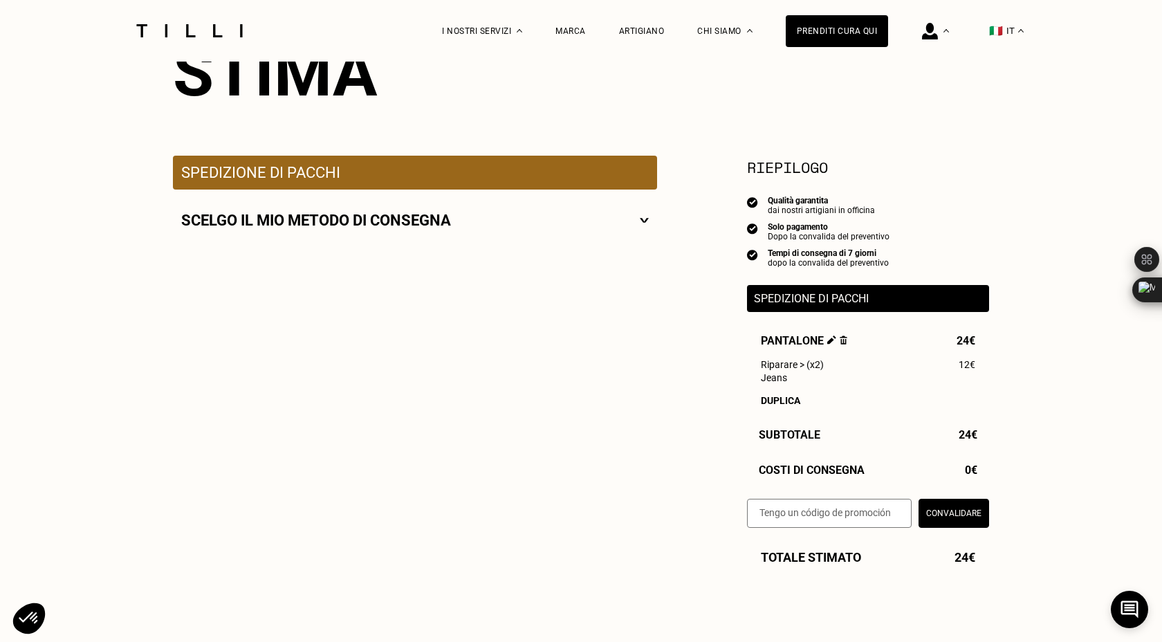
click at [644, 222] on img at bounding box center [644, 220] width 9 height 17
select select "IT"
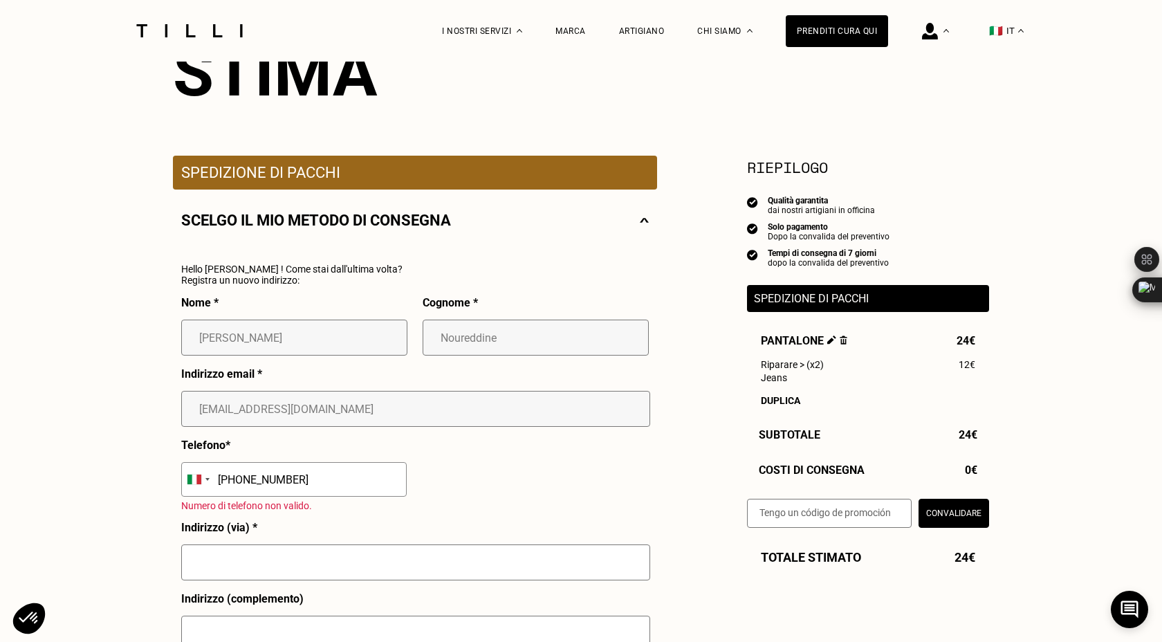
click at [644, 222] on img at bounding box center [644, 220] width 9 height 17
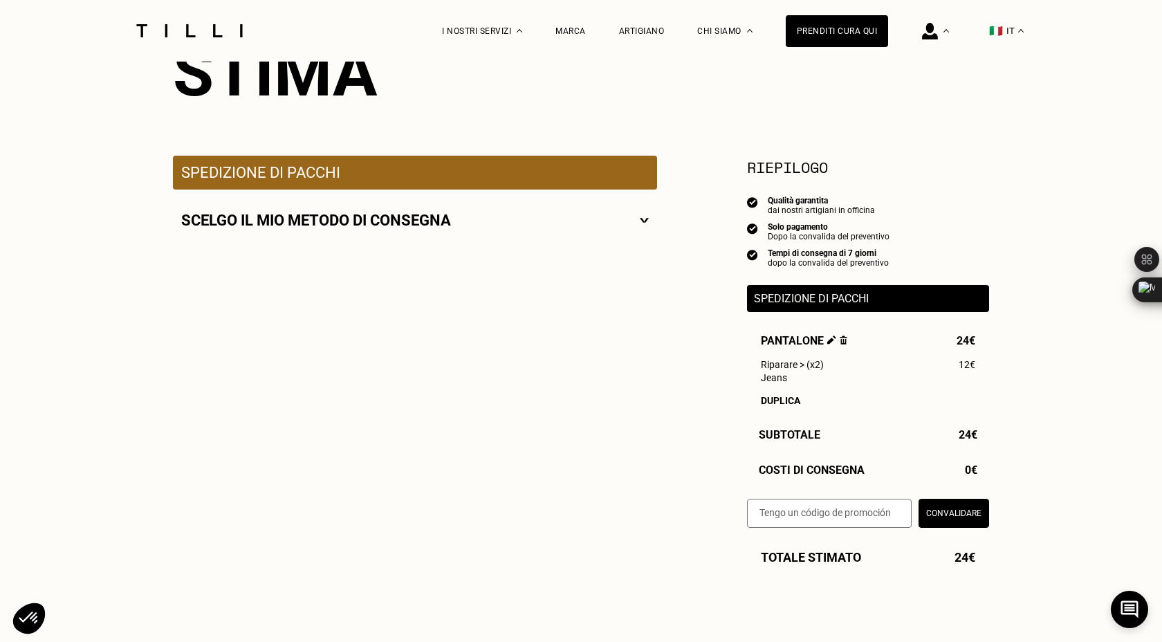
click at [644, 222] on img at bounding box center [644, 220] width 9 height 17
select select "IT"
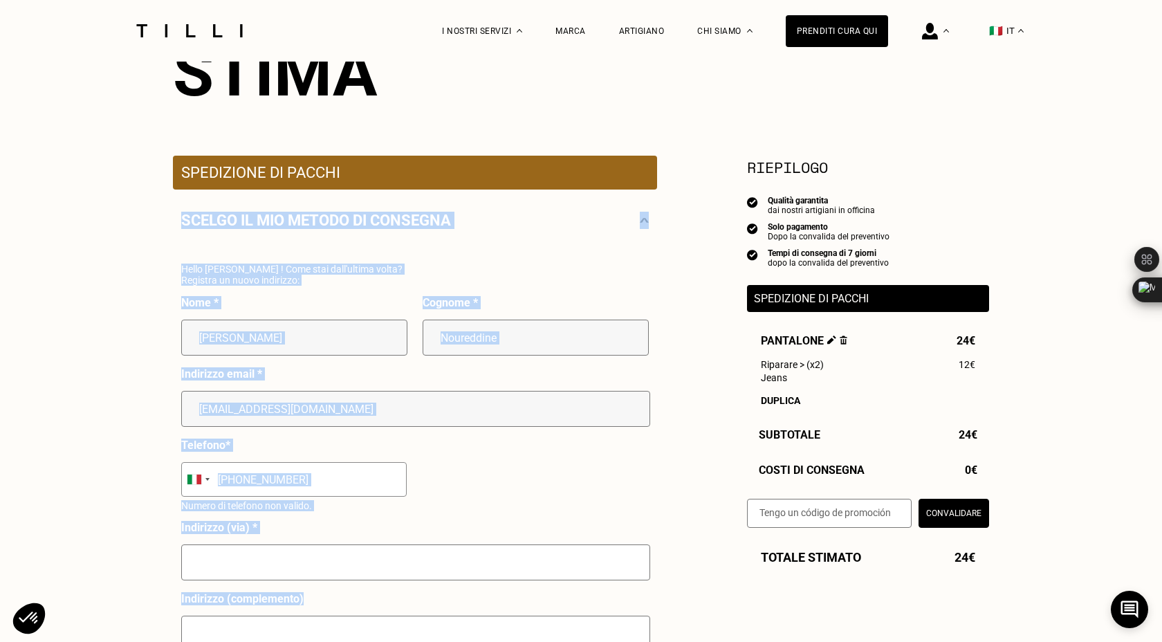
drag, startPoint x: 185, startPoint y: 214, endPoint x: 476, endPoint y: 631, distance: 508.9
click at [479, 631] on div "Scelgo il mio metodo di consegna Hello [PERSON_NAME] ! Come stai dall'ultima vo…" at bounding box center [415, 590] width 484 height 801
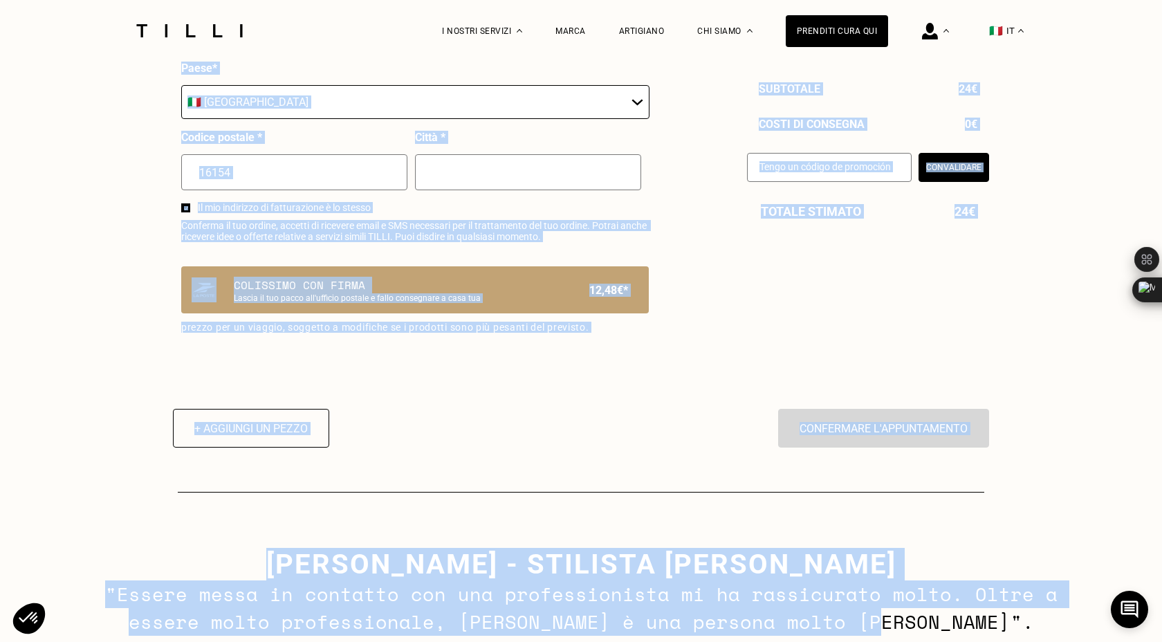
scroll to position [862, 0]
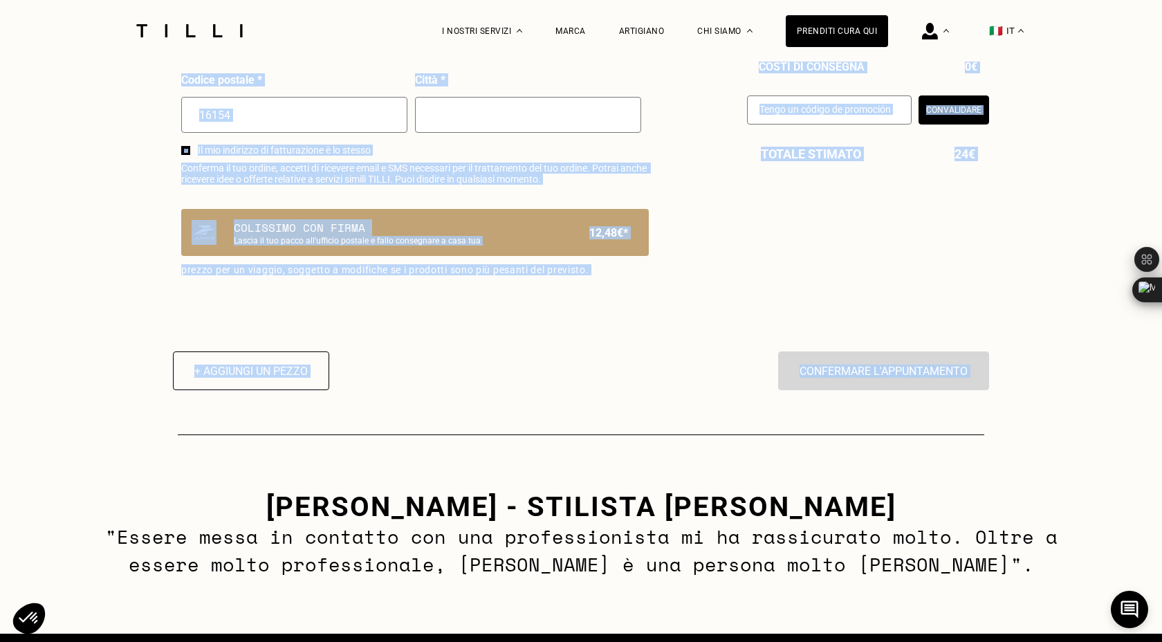
drag, startPoint x: 181, startPoint y: 114, endPoint x: 979, endPoint y: 452, distance: 867.0
copy div "Lorem Ipsumdolo Sitamet consectet adi elitse doeiusmod te incididu Utla etdolor…"
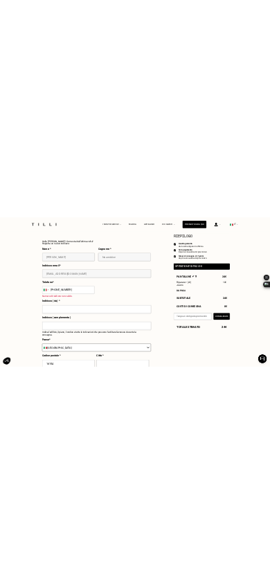
scroll to position [0, 0]
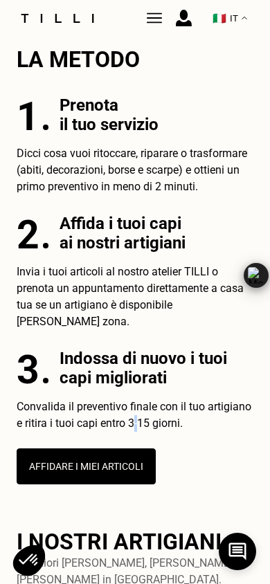
scroll to position [502, 0]
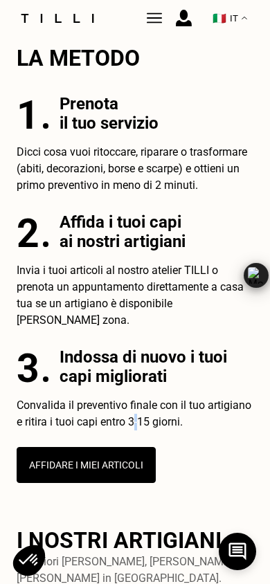
click at [111, 450] on button "Affidare i miei articoli" at bounding box center [86, 465] width 139 height 36
select select "IT"
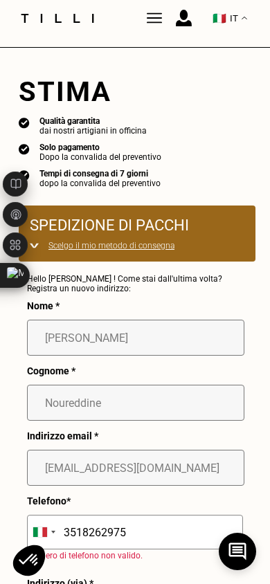
scroll to position [70, 0]
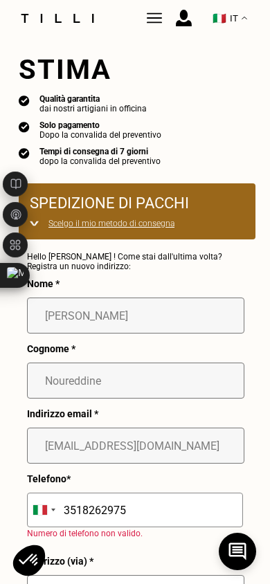
click at [13, 278] on img at bounding box center [15, 275] width 17 height 17
click at [13, 279] on img at bounding box center [15, 275] width 17 height 17
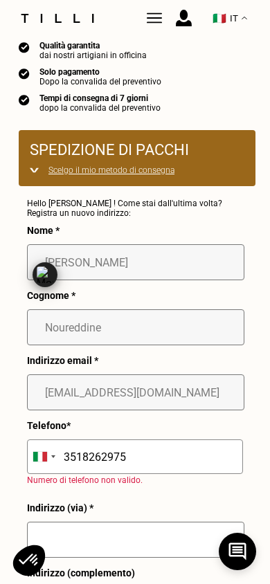
scroll to position [118, 0]
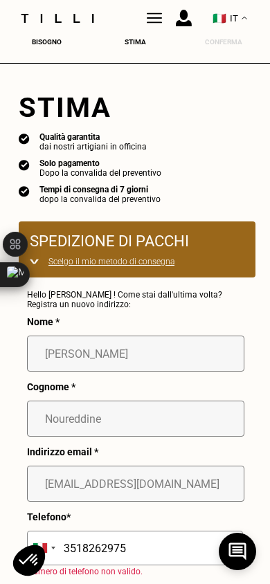
scroll to position [31, 0]
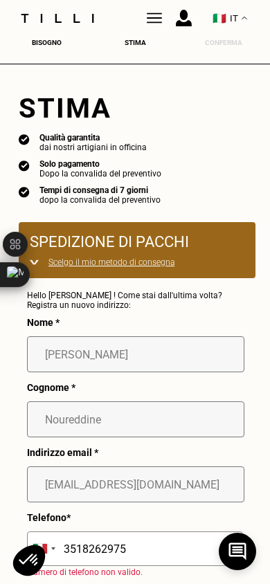
click at [35, 263] on img at bounding box center [34, 262] width 9 height 10
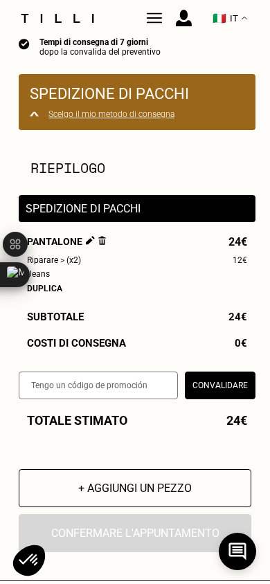
click at [100, 243] on img at bounding box center [102, 240] width 8 height 9
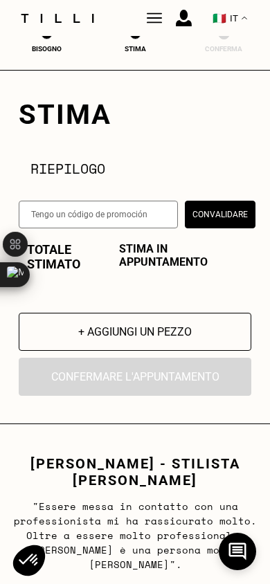
scroll to position [0, 0]
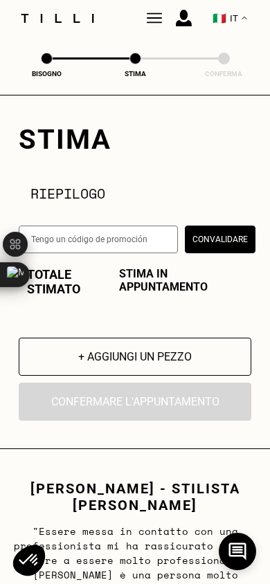
click at [118, 360] on button "+ Aggiungi un pezzo" at bounding box center [135, 357] width 232 height 38
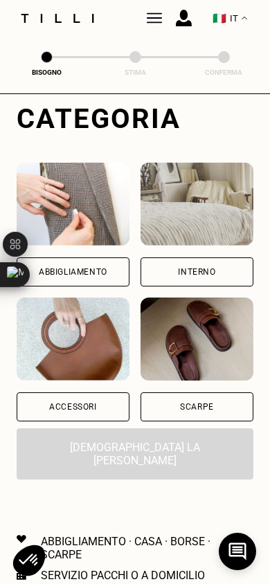
scroll to position [149, 0]
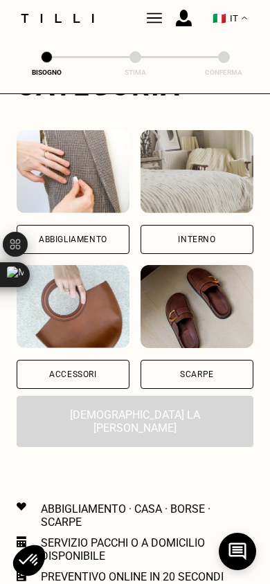
click at [192, 378] on div "Scarpe" at bounding box center [196, 374] width 113 height 29
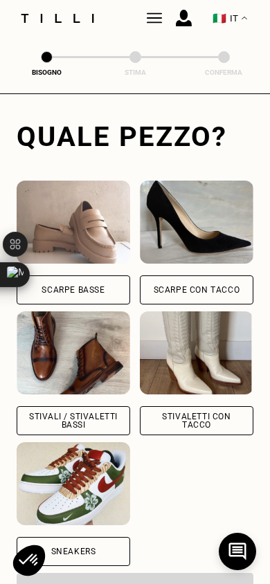
scroll to position [447, 0]
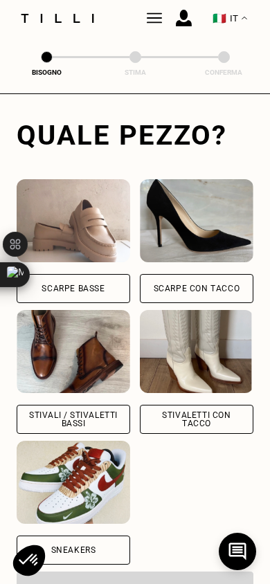
click at [99, 286] on div "Scarpe basse" at bounding box center [73, 288] width 63 height 8
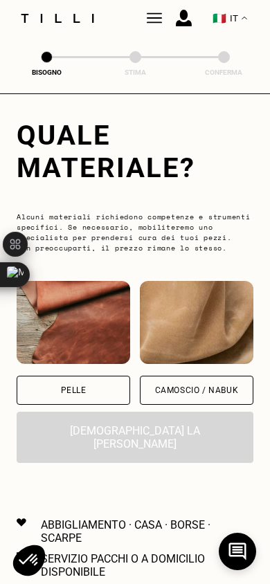
scroll to position [920, 0]
click at [102, 396] on div "Pelle" at bounding box center [73, 390] width 113 height 29
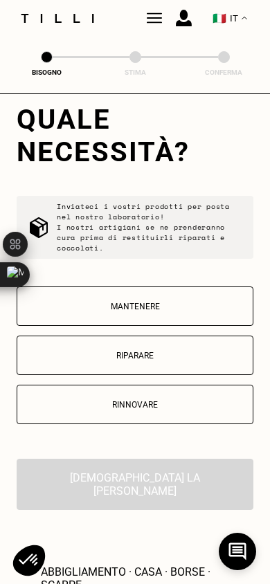
scroll to position [1251, 0]
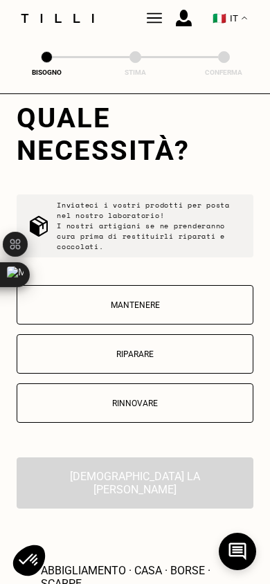
click at [138, 358] on p "Riparare" at bounding box center [134, 354] width 221 height 10
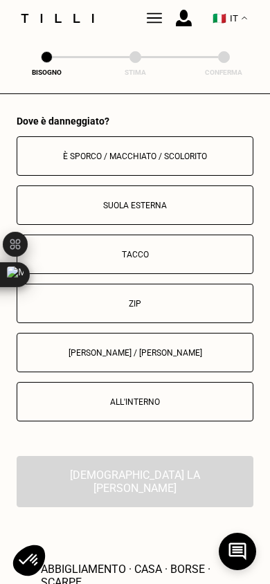
scroll to position [1589, 0]
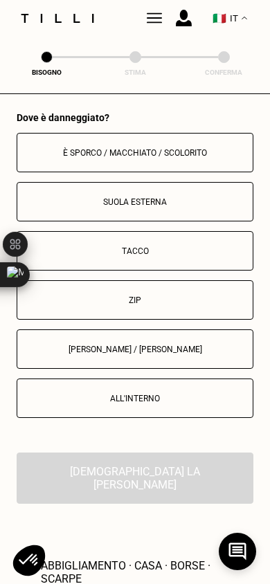
click at [145, 256] on p "Tacco" at bounding box center [134, 251] width 221 height 10
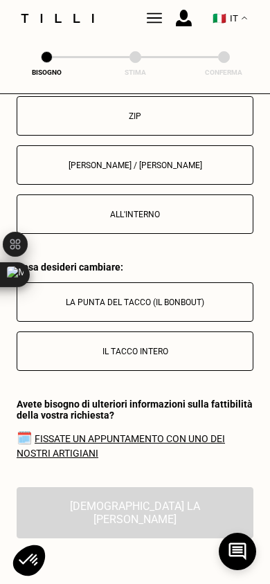
scroll to position [1839, 0]
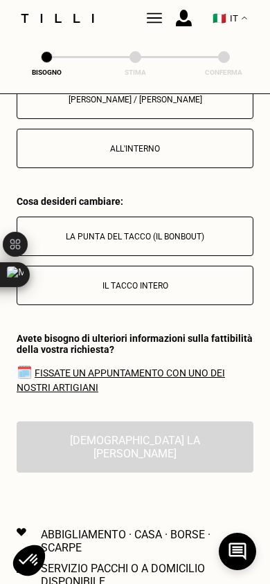
click at [140, 301] on button "Il tacco intero" at bounding box center [135, 285] width 237 height 39
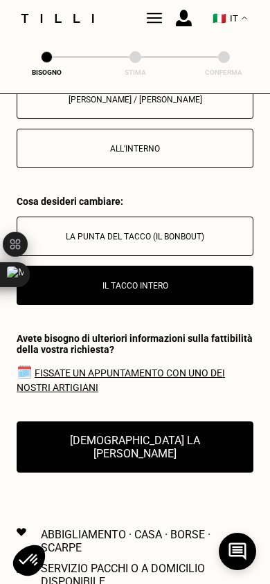
click at [148, 453] on button "[DEMOGRAPHIC_DATA] la [PERSON_NAME]" at bounding box center [135, 446] width 237 height 51
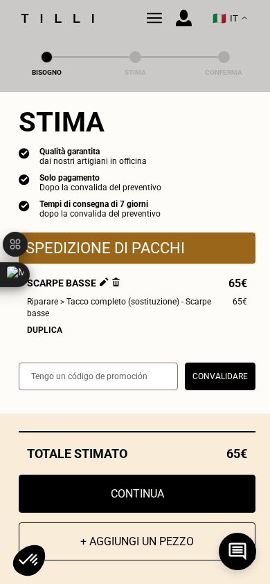
scroll to position [0, 0]
